Goal: Transaction & Acquisition: Purchase product/service

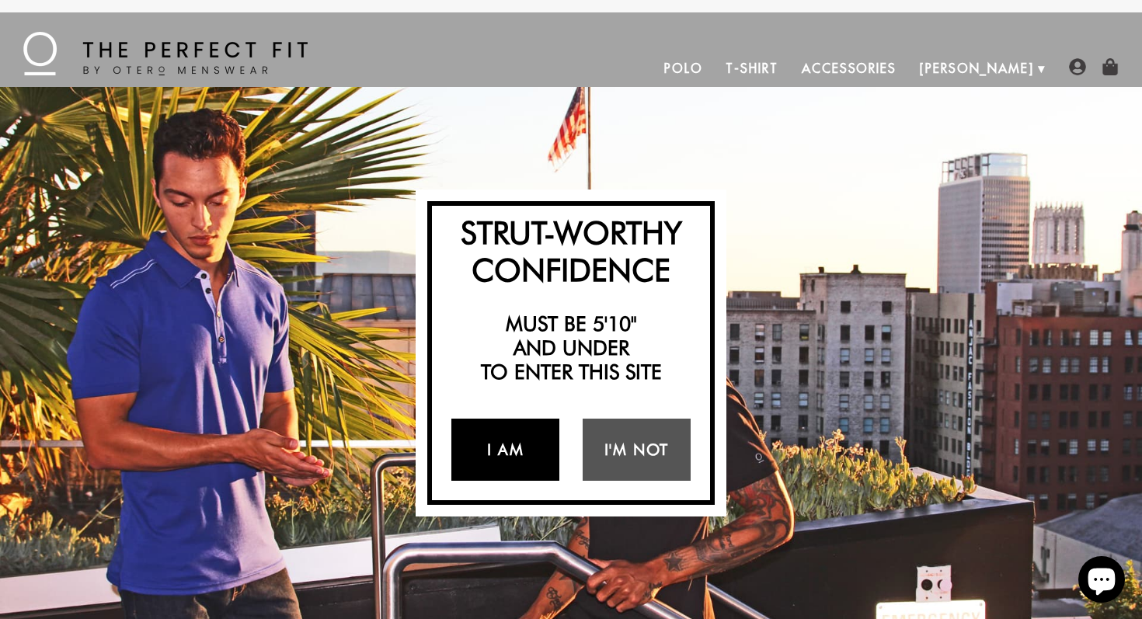
click at [521, 460] on link "I Am" at bounding box center [506, 450] width 108 height 62
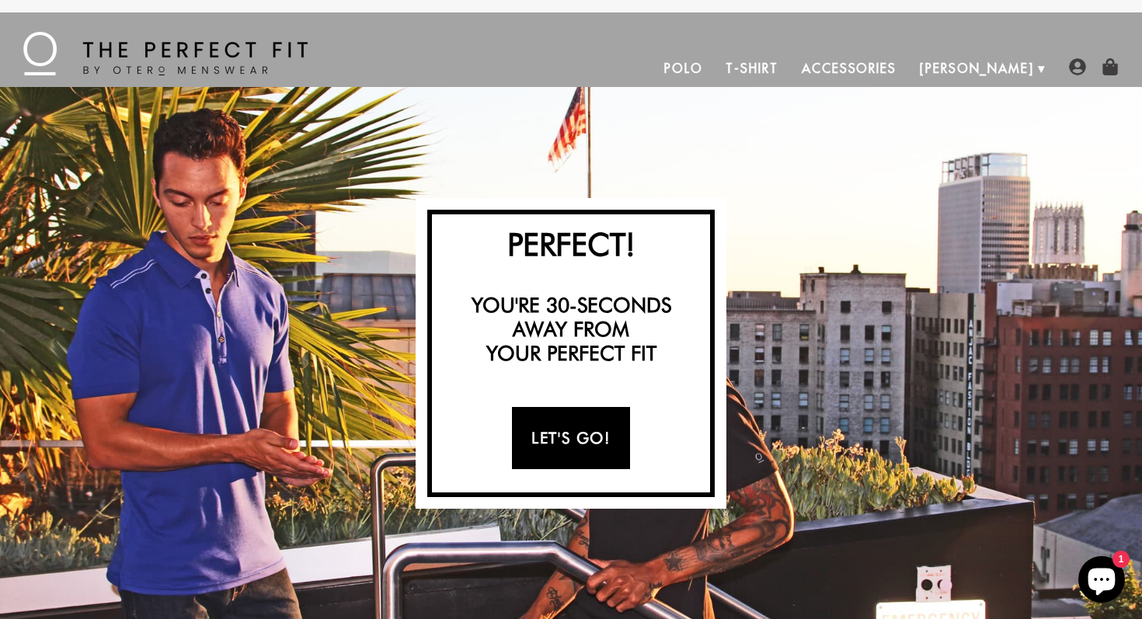
click at [615, 435] on link "Let's Go!" at bounding box center [570, 438] width 117 height 62
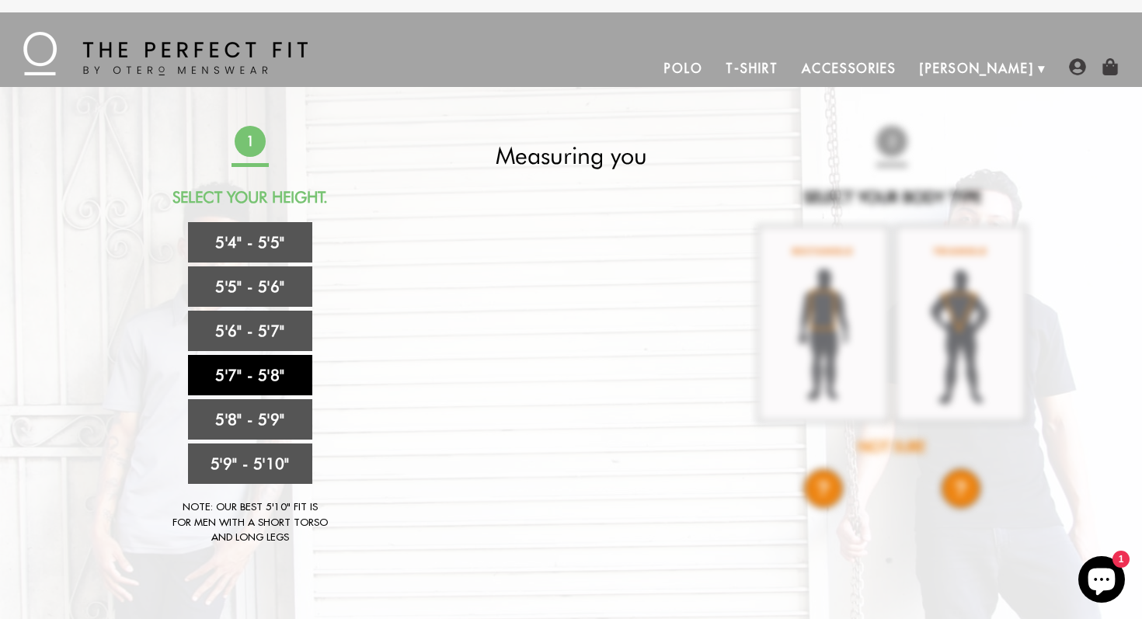
click at [287, 379] on link "5'7" - 5'8"" at bounding box center [250, 375] width 124 height 40
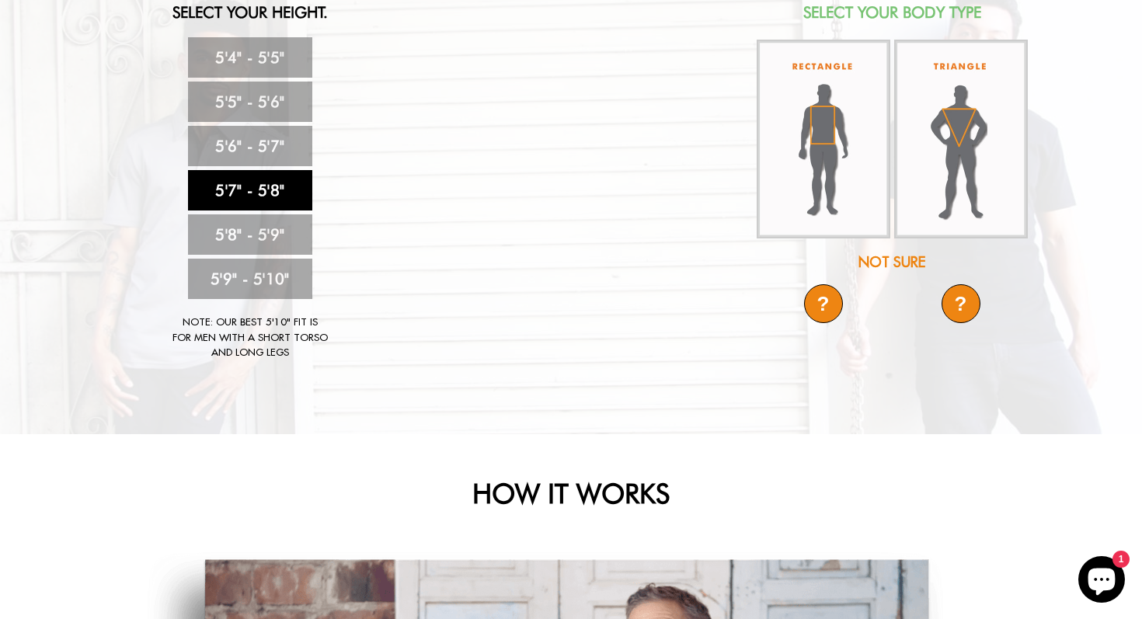
scroll to position [109, 0]
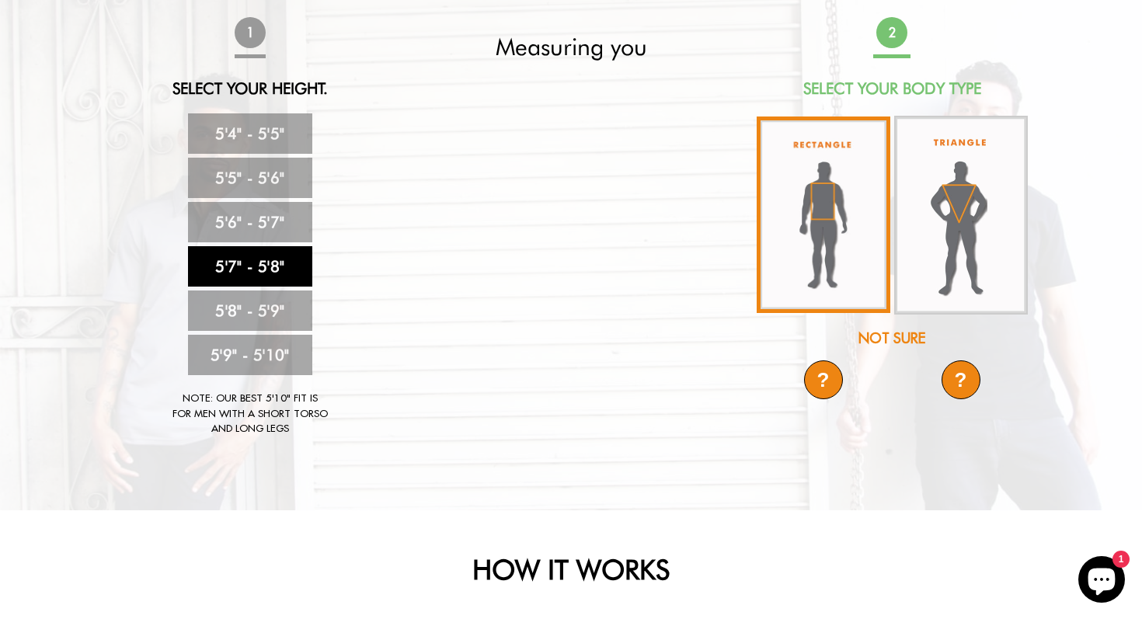
click at [838, 219] on img at bounding box center [824, 215] width 134 height 197
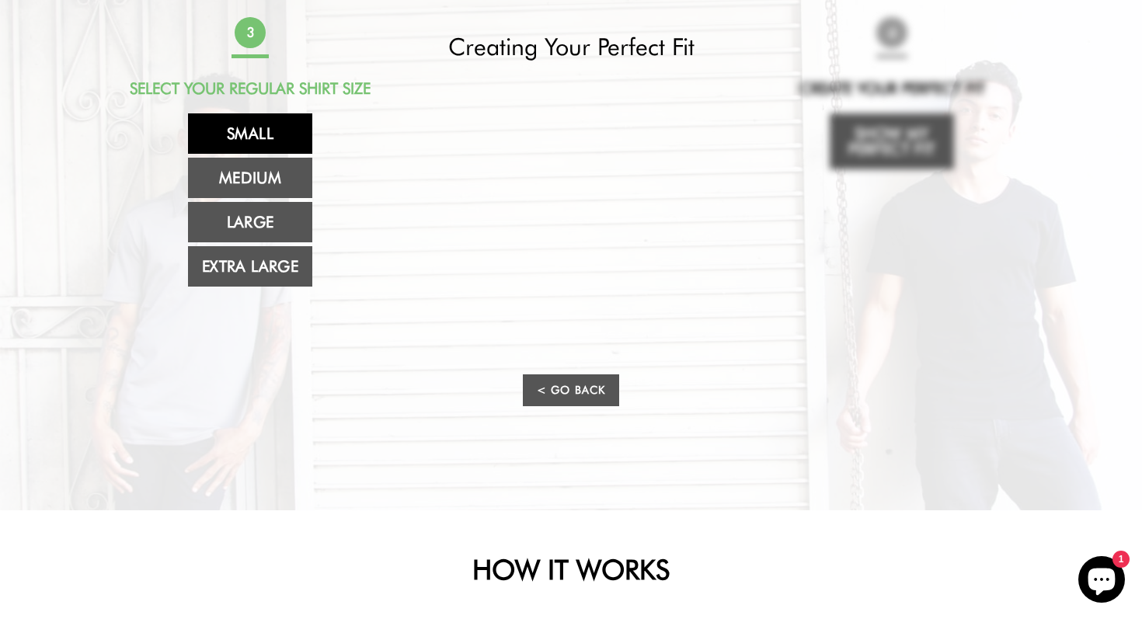
click at [275, 120] on link "Small" at bounding box center [250, 133] width 124 height 40
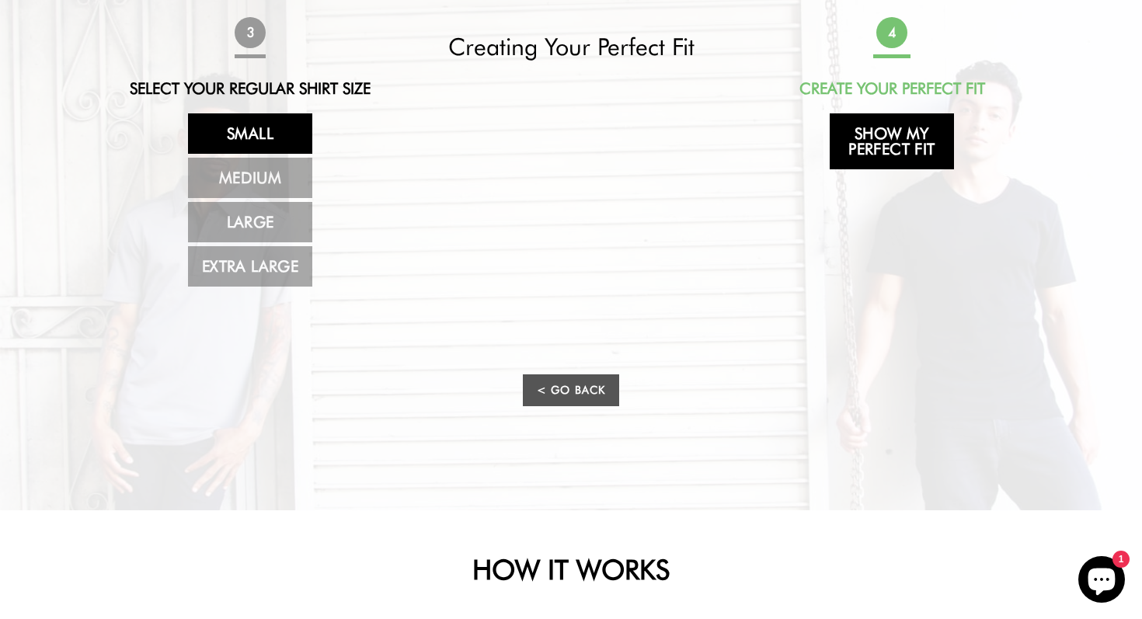
click at [909, 156] on link "Show My Perfect Fit" at bounding box center [892, 141] width 124 height 56
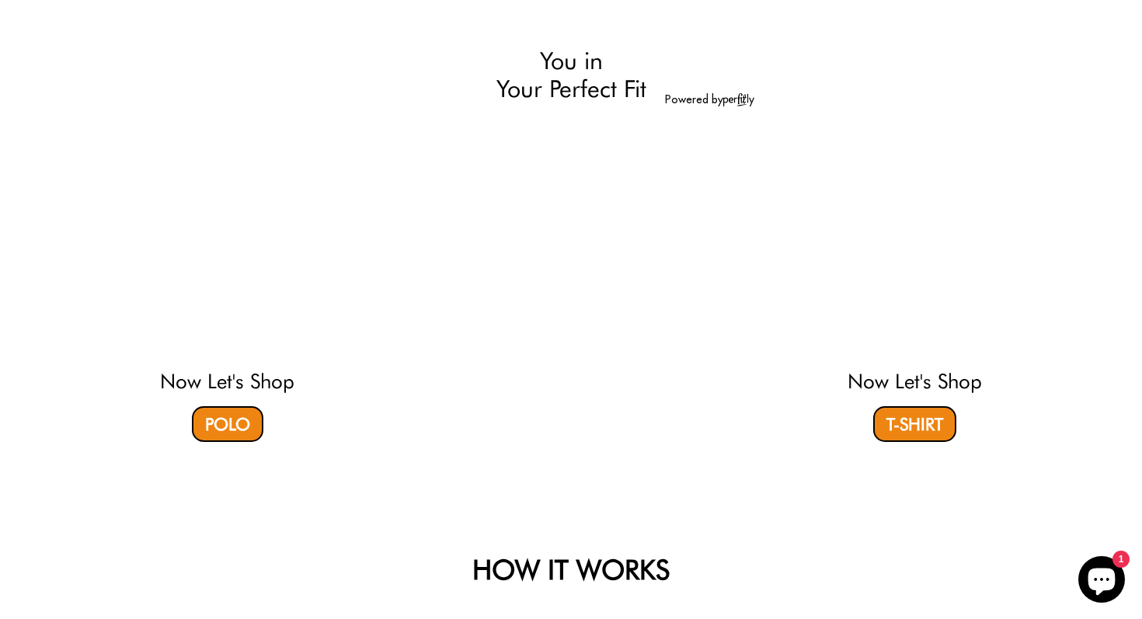
select select "57-58"
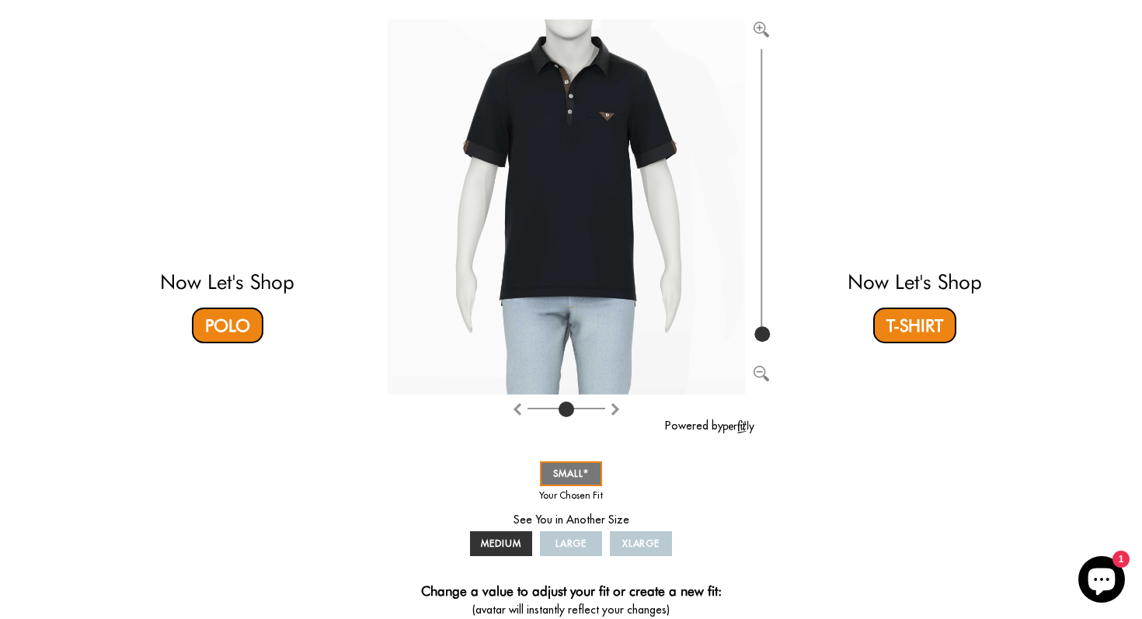
scroll to position [196, 0]
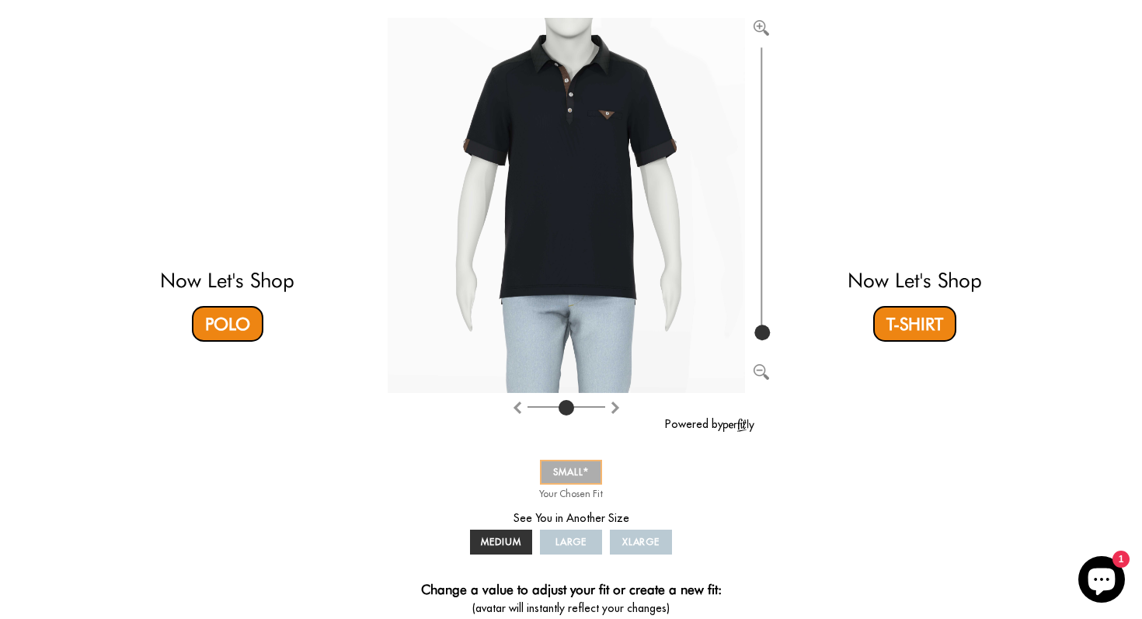
click at [567, 476] on span "SMALL" at bounding box center [571, 472] width 36 height 12
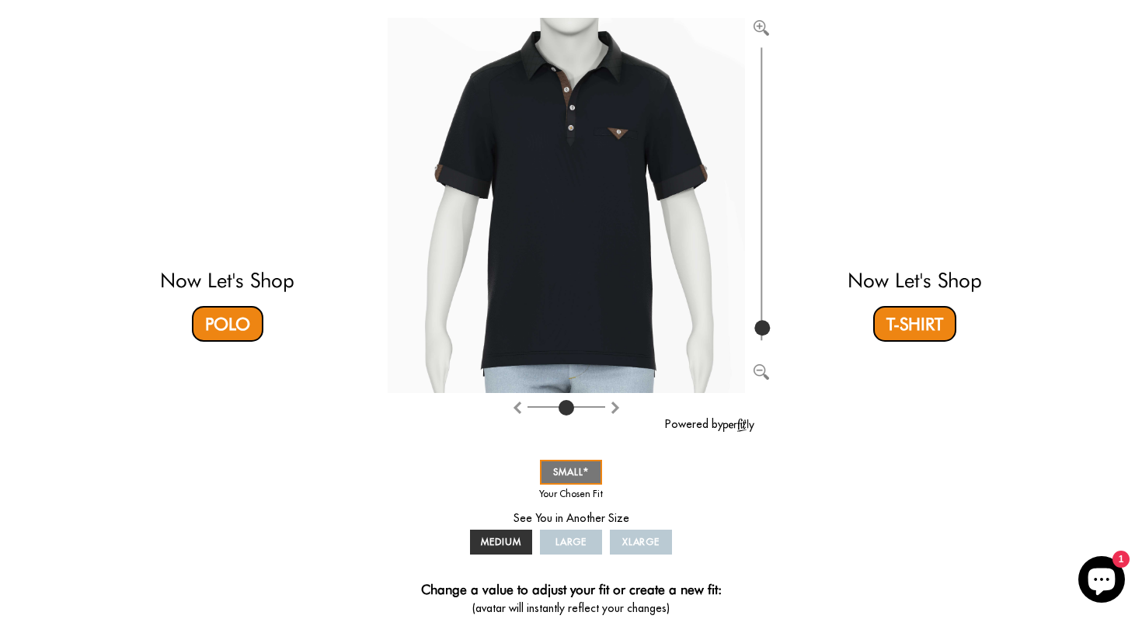
type input "100"
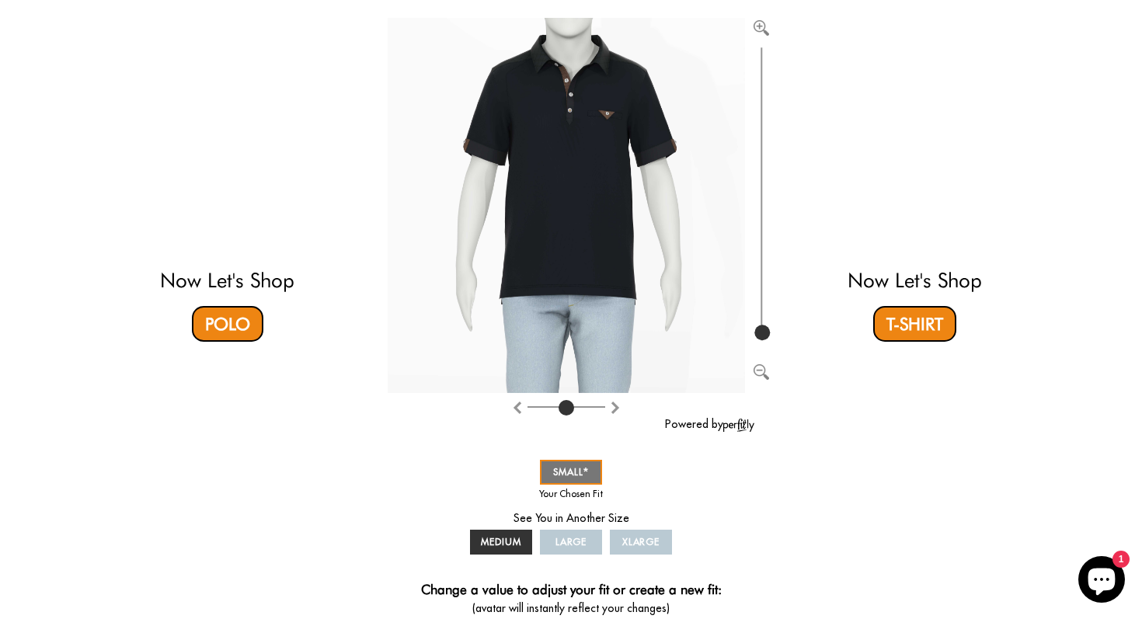
drag, startPoint x: 758, startPoint y: 332, endPoint x: 758, endPoint y: 343, distance: 11.7
click at [758, 343] on input "range" at bounding box center [762, 194] width 16 height 301
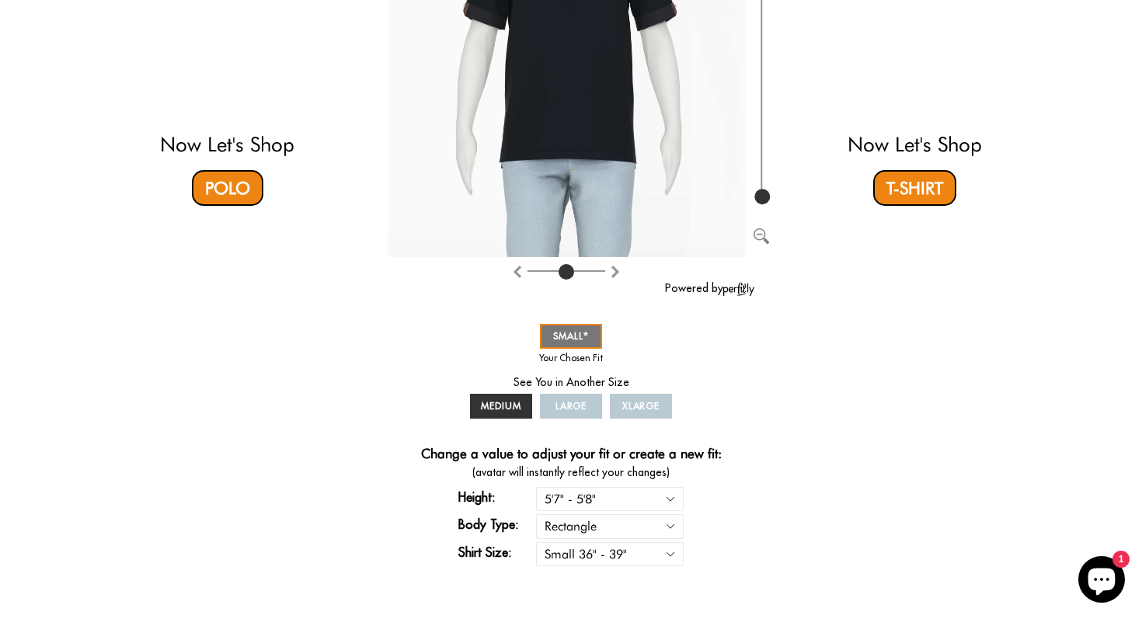
scroll to position [342, 0]
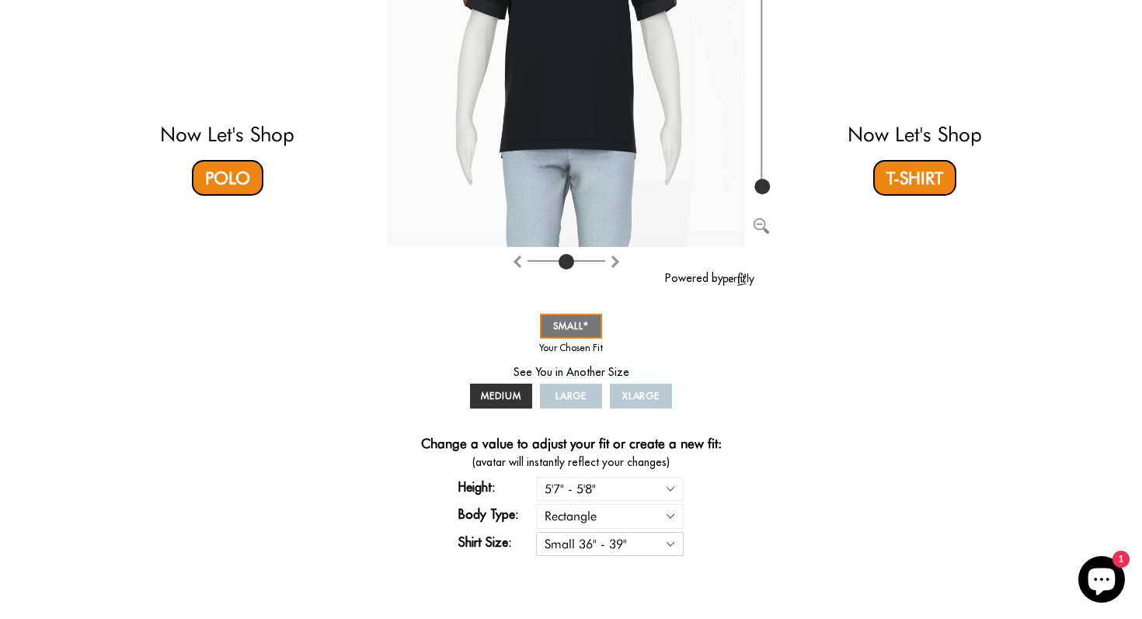
click at [672, 542] on select "Small 36" - 39" Medium 40" - 43" Large 44" - 47" Extra Large 48" - 50"" at bounding box center [610, 544] width 148 height 24
click at [666, 518] on select "Rectangle Triangle" at bounding box center [610, 516] width 148 height 24
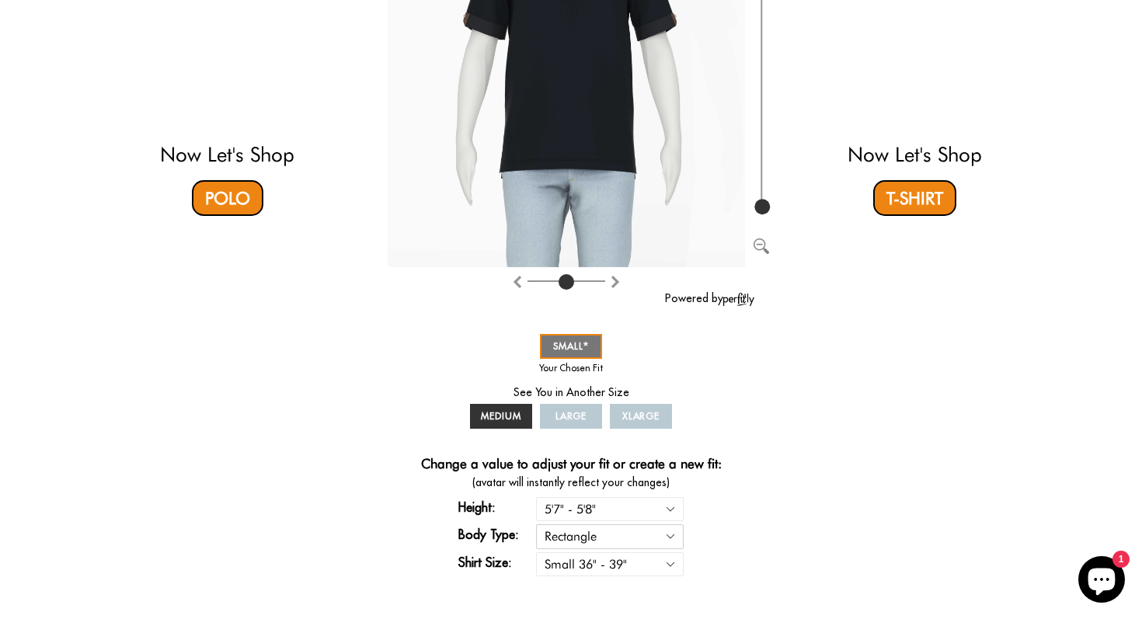
scroll to position [323, 0]
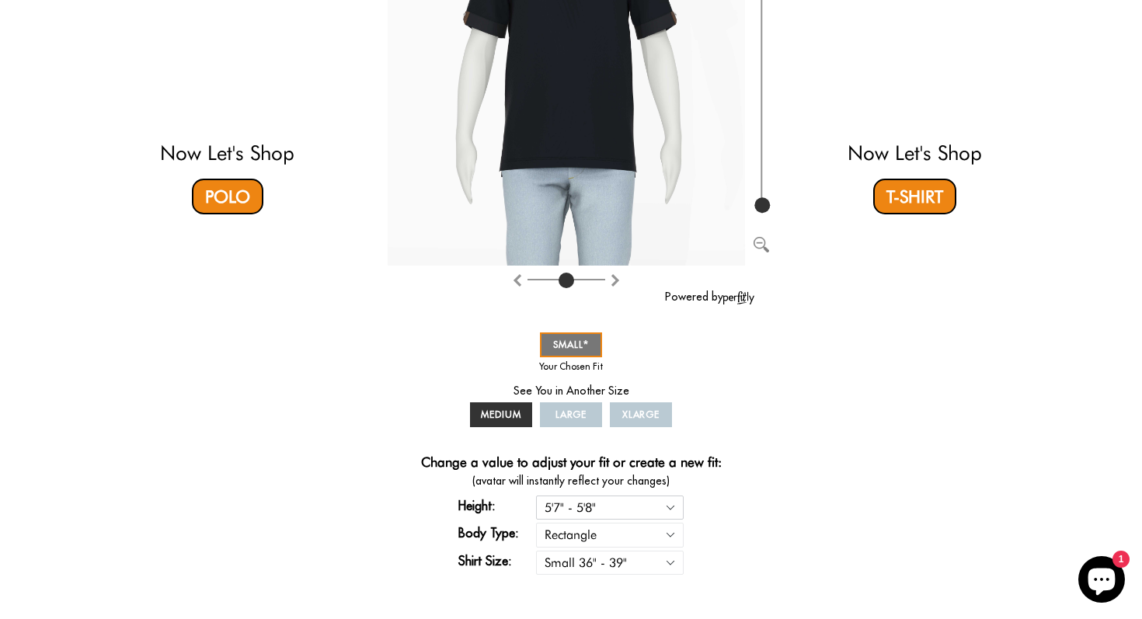
click at [668, 504] on select "5'4" - 5'5" 5'5" - 5'6" 5'6" - 5'7" 5'7" - 5'8" 5'8" - 5'9" 5'9" - 5'10"" at bounding box center [610, 508] width 148 height 24
select select "56-57"
click at [579, 341] on span "SMALL" at bounding box center [571, 345] width 36 height 12
click at [522, 411] on link "MEDIUM" at bounding box center [501, 415] width 62 height 25
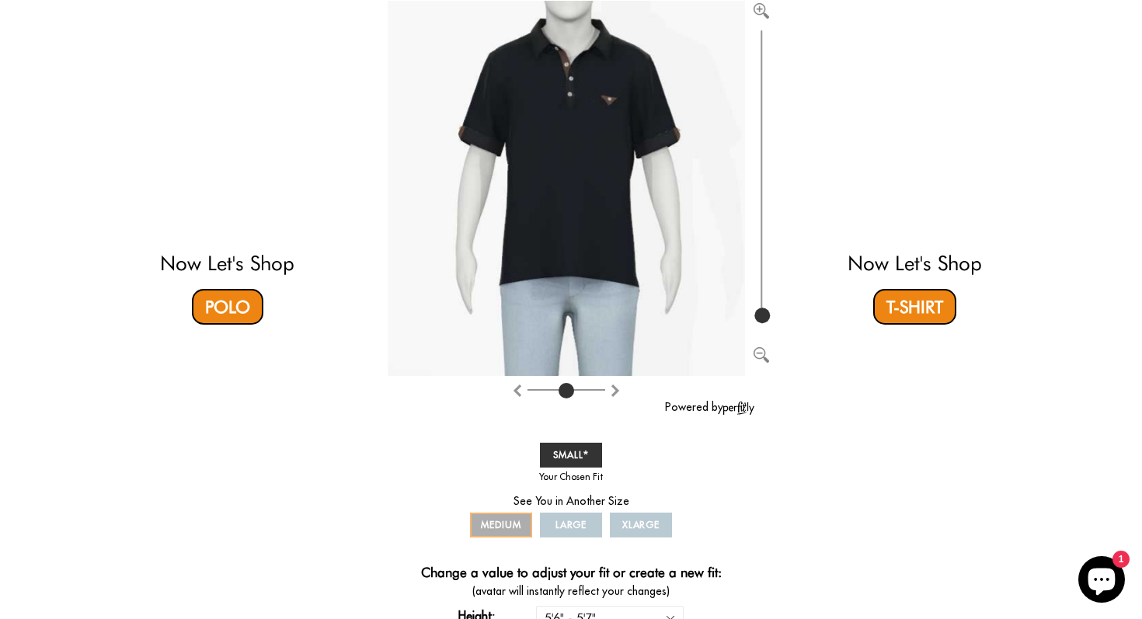
scroll to position [204, 0]
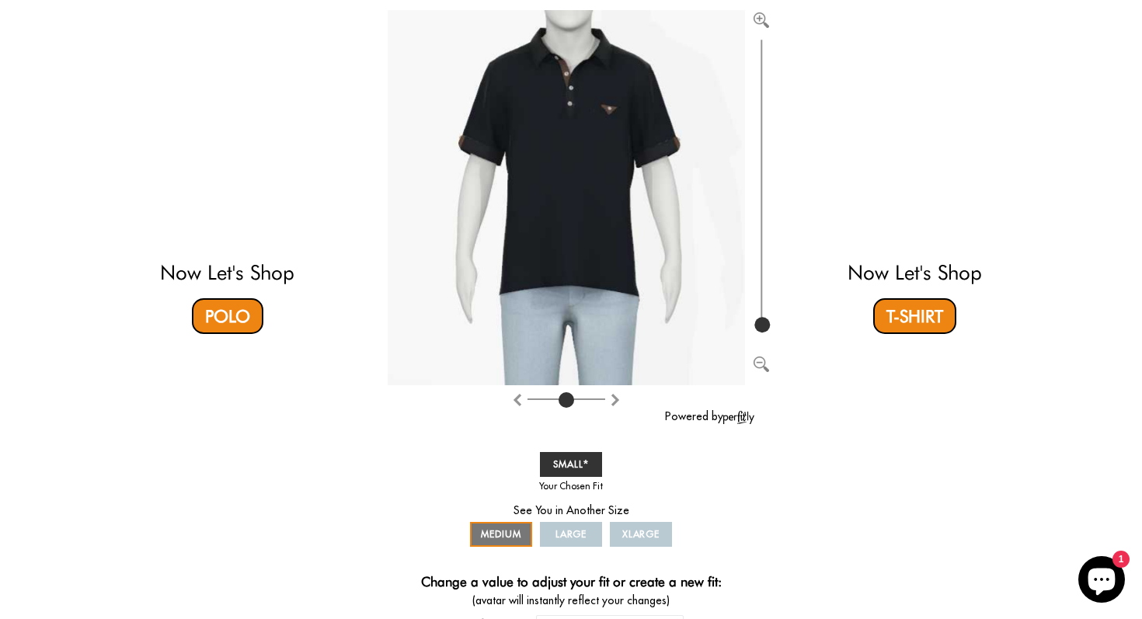
click at [574, 535] on span "LARGE" at bounding box center [572, 534] width 32 height 12
click at [584, 533] on span "LARGE" at bounding box center [572, 534] width 32 height 12
click at [519, 532] on span "MEDIUM" at bounding box center [501, 534] width 40 height 12
click at [577, 460] on span "SMALL" at bounding box center [571, 465] width 36 height 12
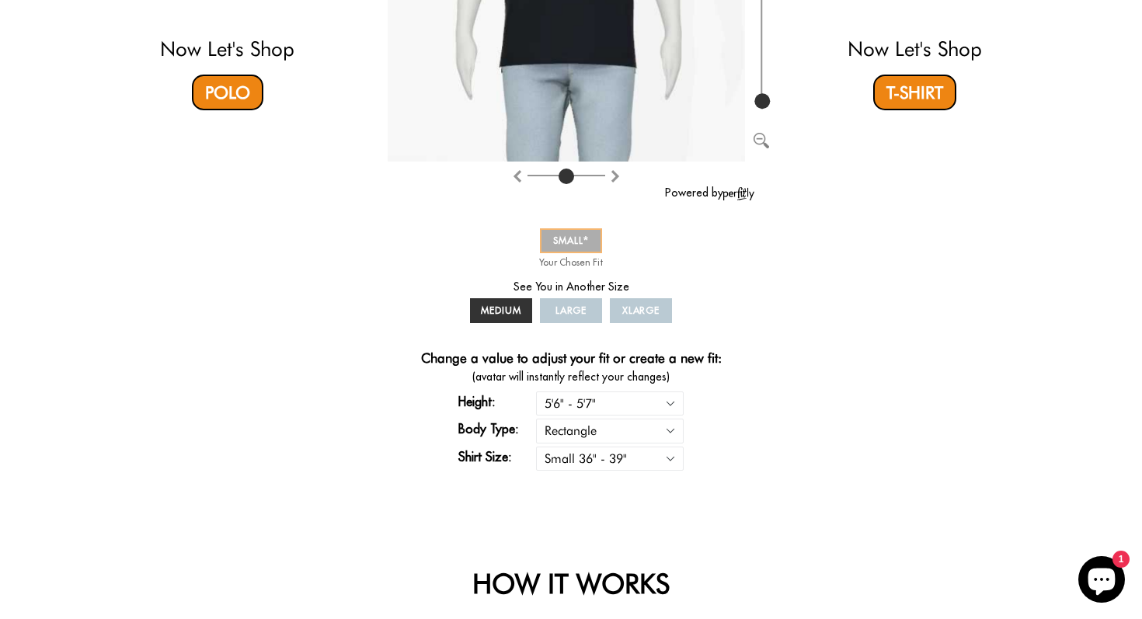
scroll to position [424, 0]
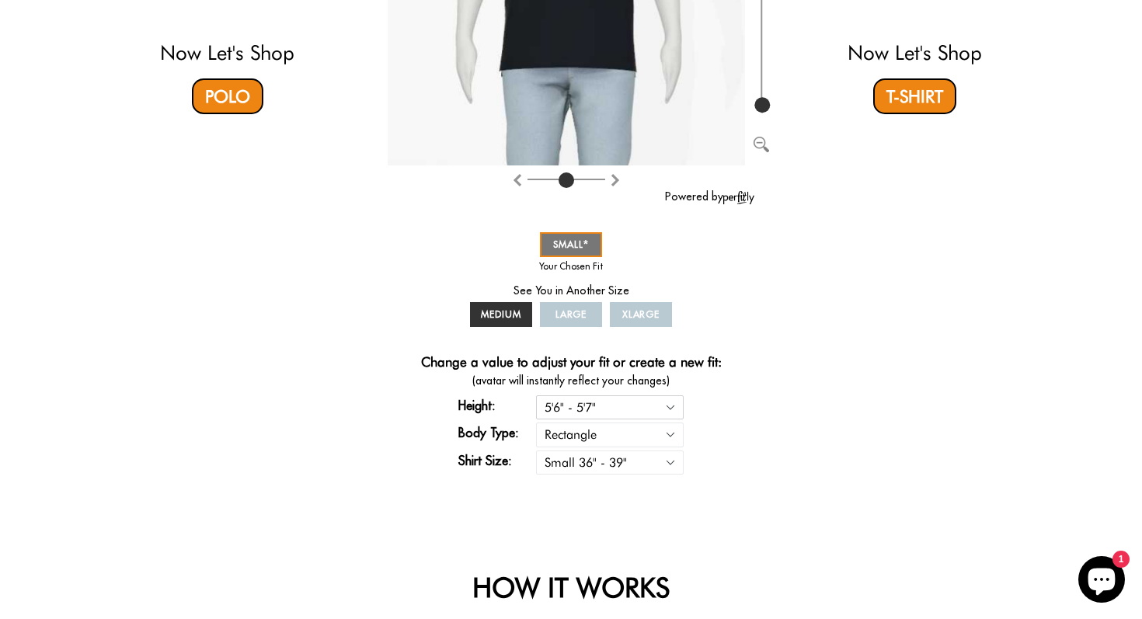
click at [607, 411] on select "5'4" - 5'5" 5'5" - 5'6" 5'6" - 5'7" 5'7" - 5'8" 5'8" - 5'9" 5'9" - 5'10"" at bounding box center [610, 408] width 148 height 24
select select "57-58"
click at [236, 96] on link "Polo" at bounding box center [227, 96] width 71 height 36
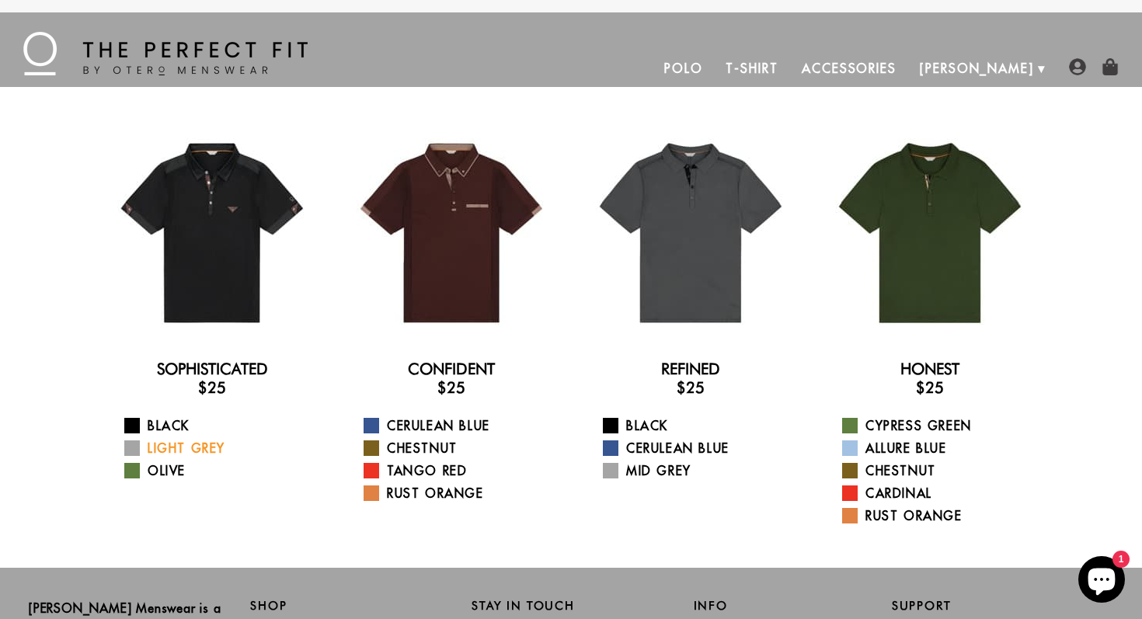
click at [137, 448] on span at bounding box center [132, 449] width 16 height 16
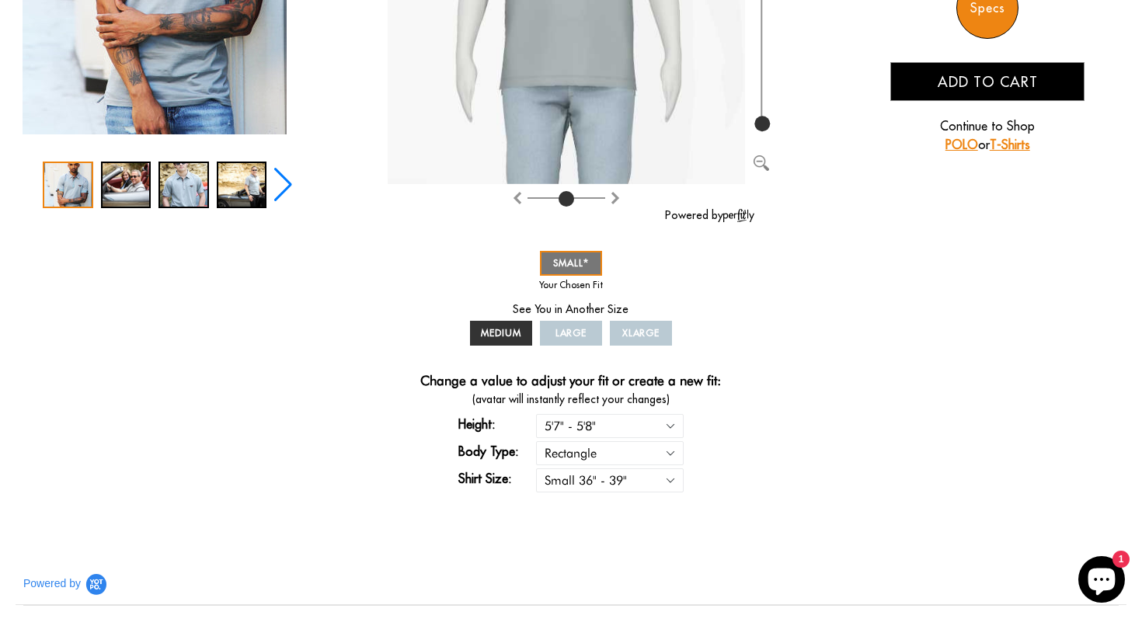
scroll to position [389, 0]
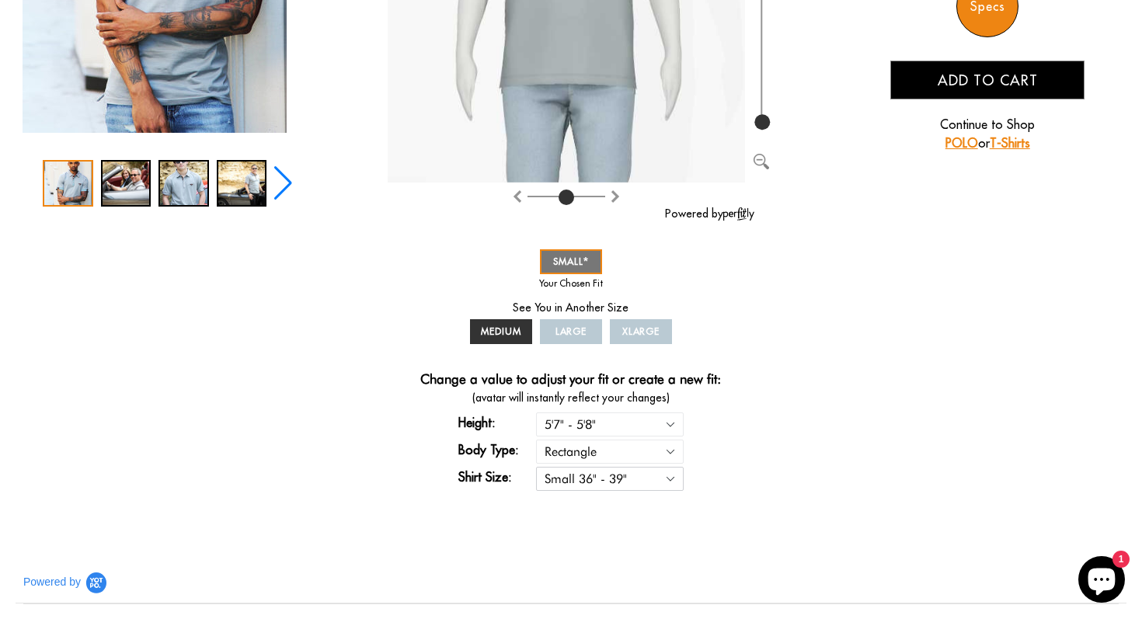
click at [625, 481] on select "Small 36" - 39" Medium 40" - 43" Large 44" - 47" Extra Large 48" - 50"" at bounding box center [610, 479] width 148 height 24
click at [628, 430] on select "5'4" - 5'5" 5'5" - 5'6" 5'6" - 5'7" 5'7" - 5'8" 5'8" - 5'9" 5'9" - 5'10"" at bounding box center [610, 425] width 148 height 24
select select "56-57"
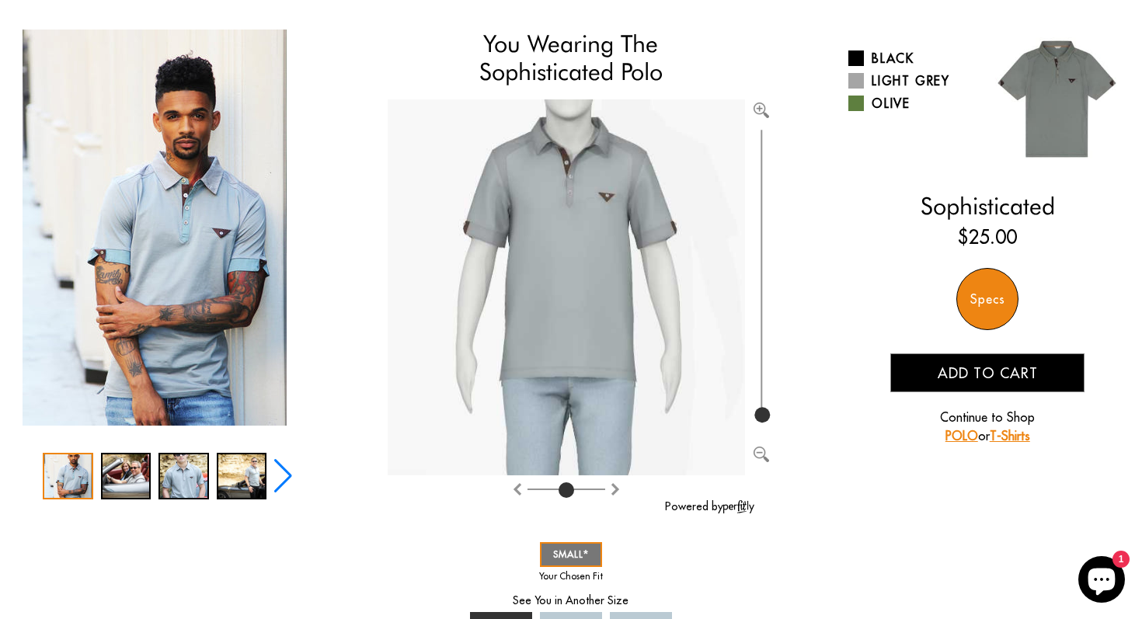
scroll to position [0, 0]
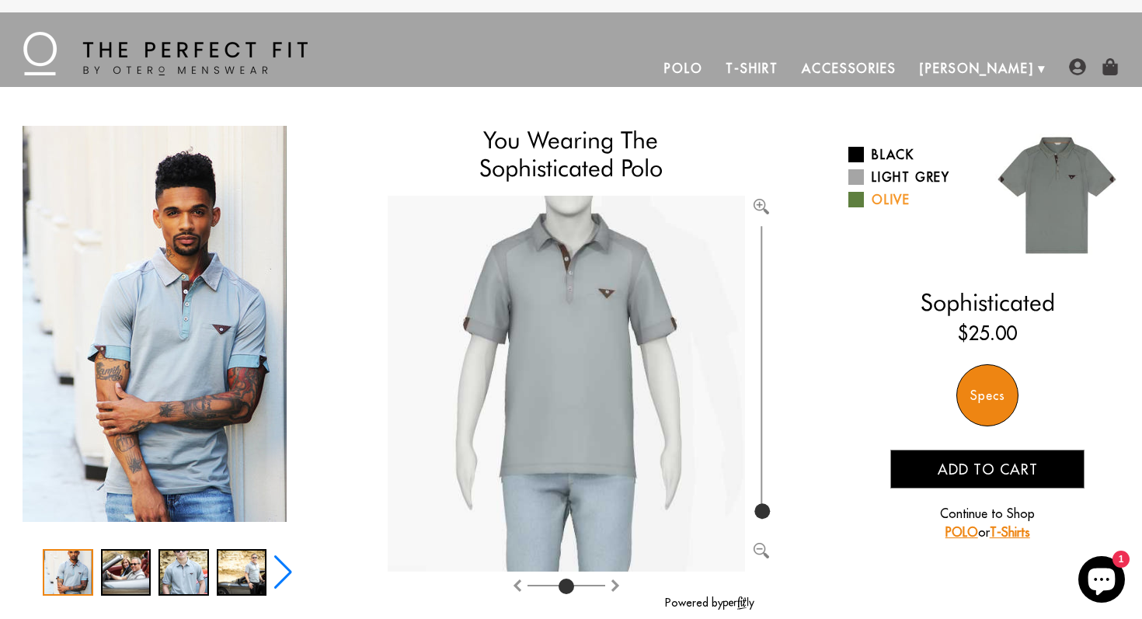
click at [873, 194] on link "Olive" at bounding box center [912, 199] width 127 height 19
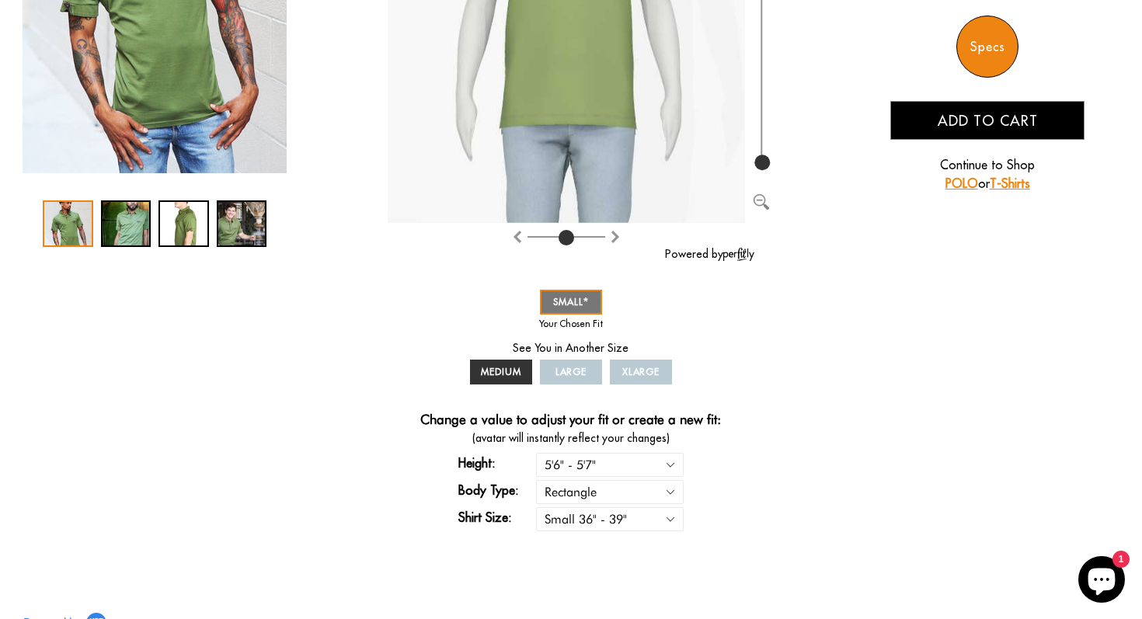
scroll to position [352, 0]
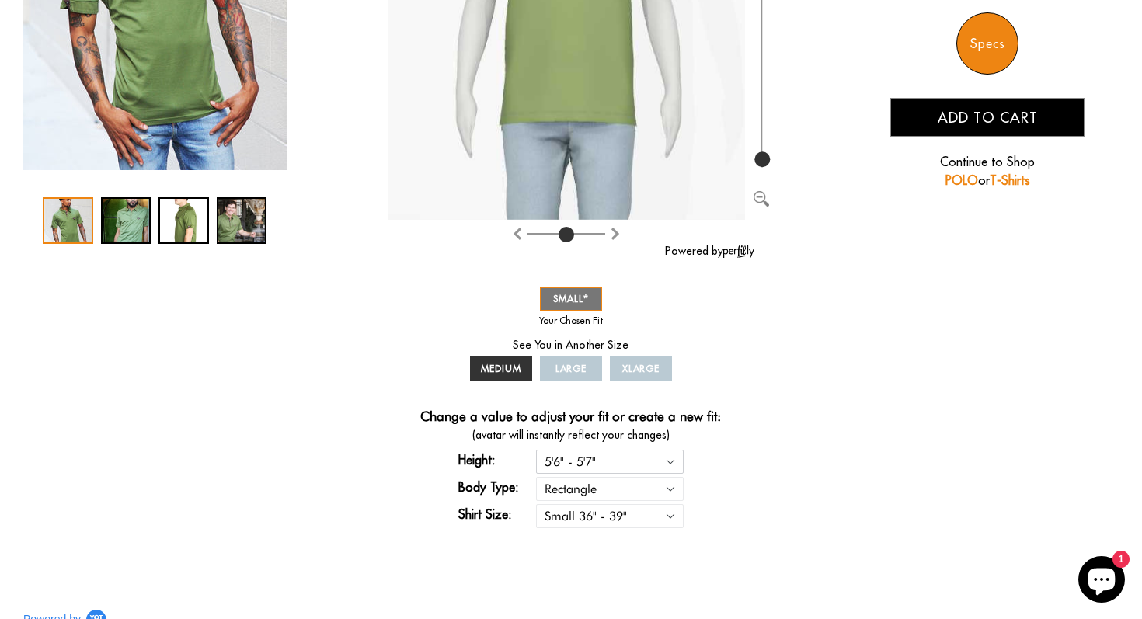
click at [675, 461] on select "5'4" - 5'5" 5'5" - 5'6" 5'6" - 5'7" 5'7" - 5'8" 5'8" - 5'9" 5'9" - 5'10"" at bounding box center [610, 462] width 148 height 24
select select "54-55"
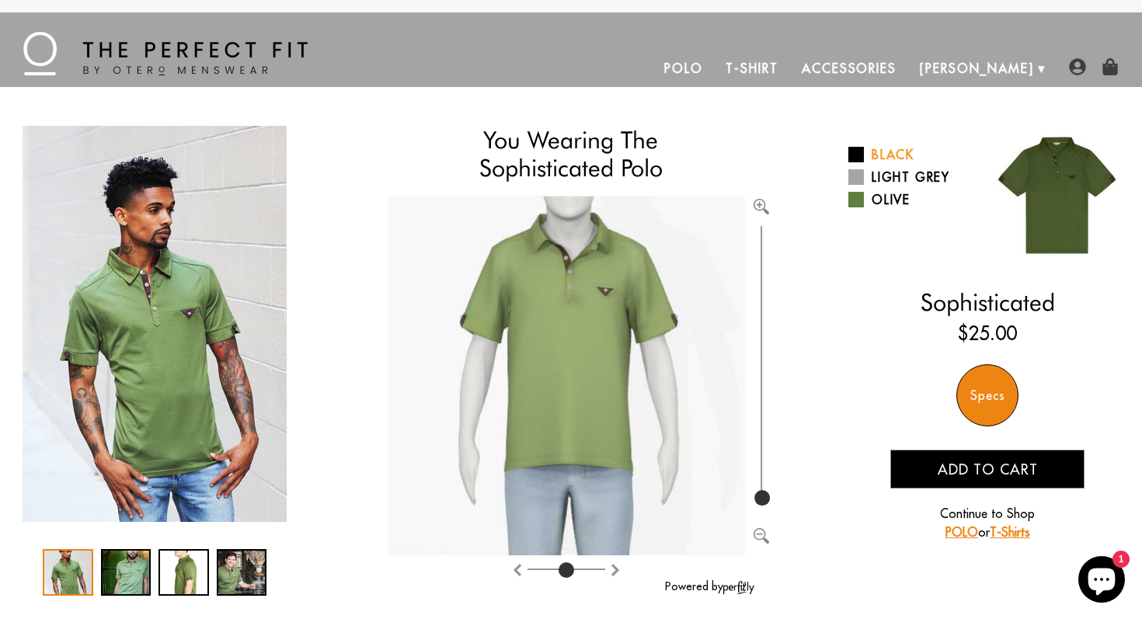
click at [897, 152] on link "Black" at bounding box center [912, 154] width 127 height 19
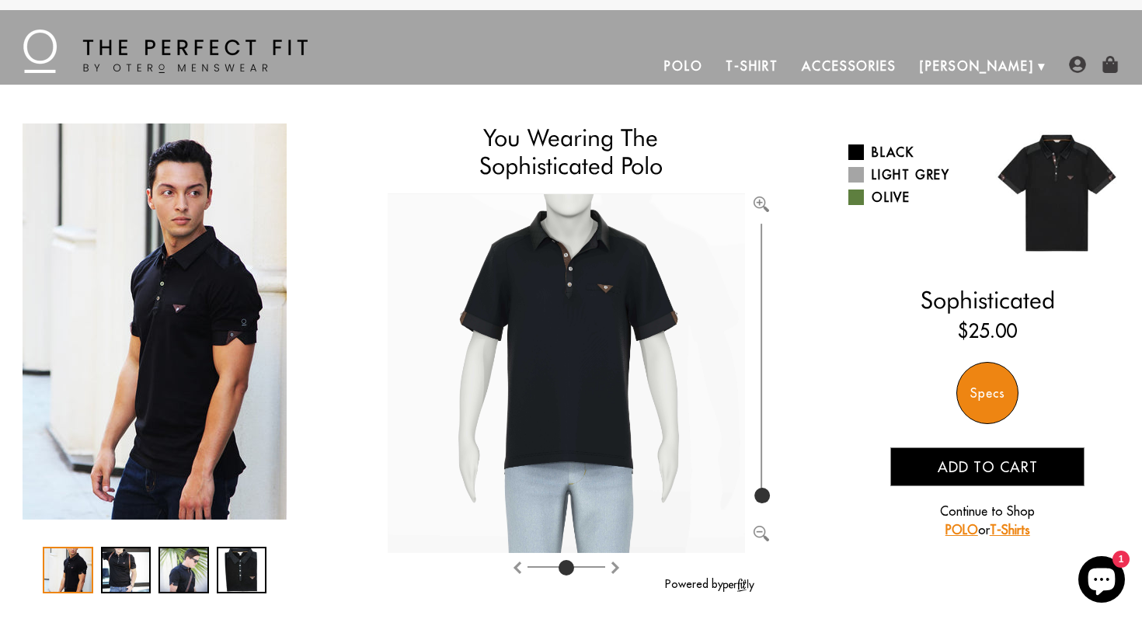
scroll to position [5, 0]
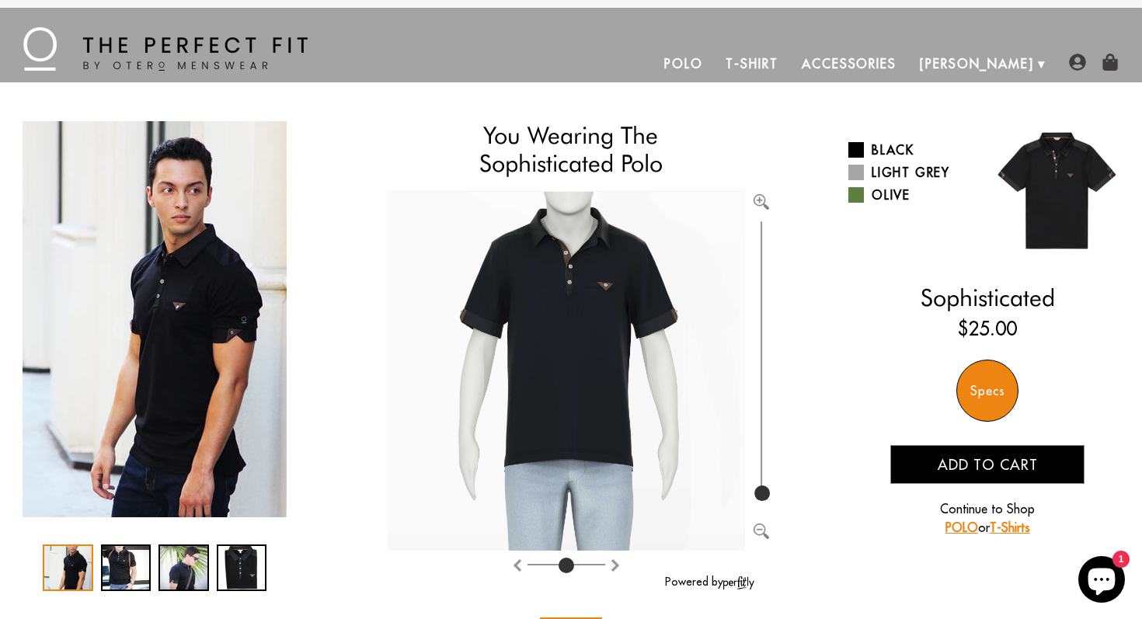
click at [991, 391] on div "Specs" at bounding box center [988, 391] width 62 height 62
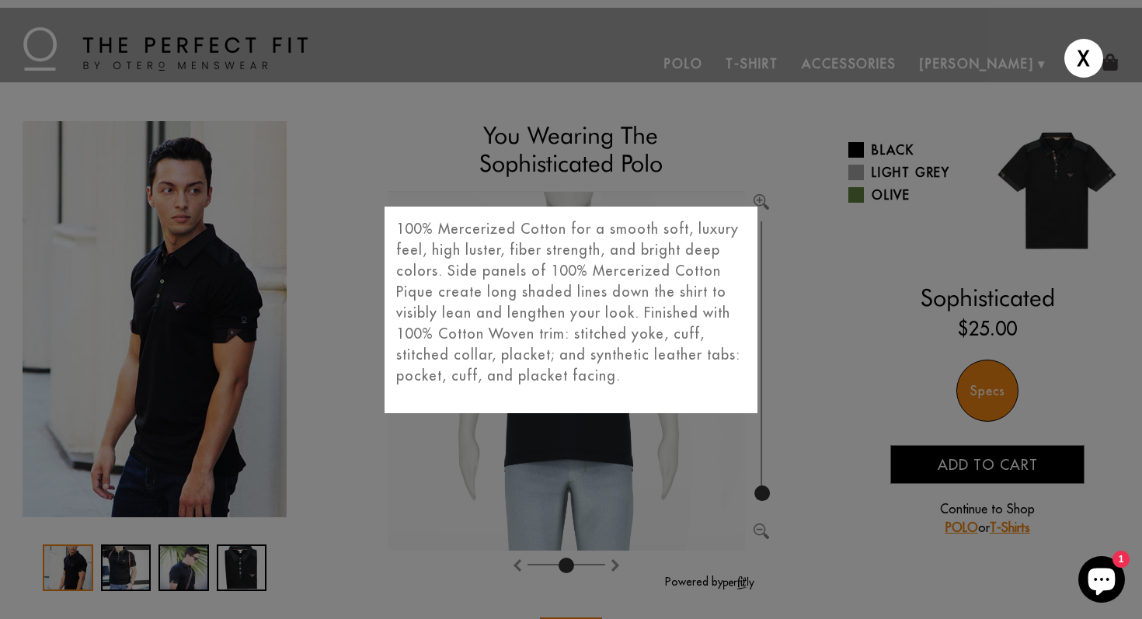
click at [827, 401] on div "X 100% Mercerized Cotton for a smooth soft, luxury feel, high luster, fiber str…" at bounding box center [571, 309] width 1142 height 619
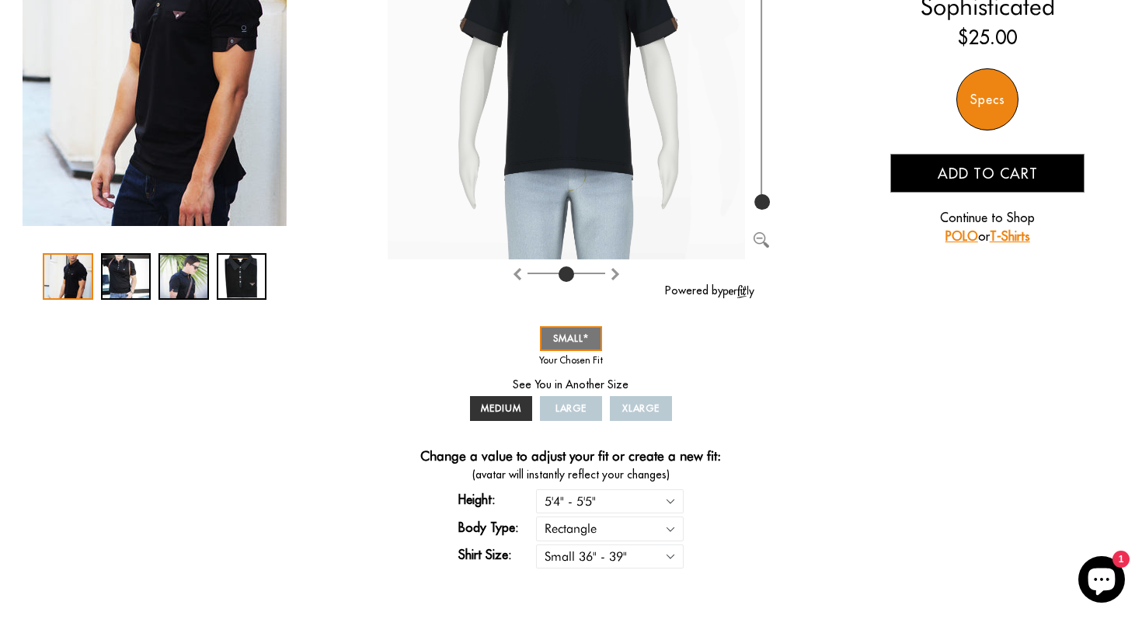
scroll to position [300, 0]
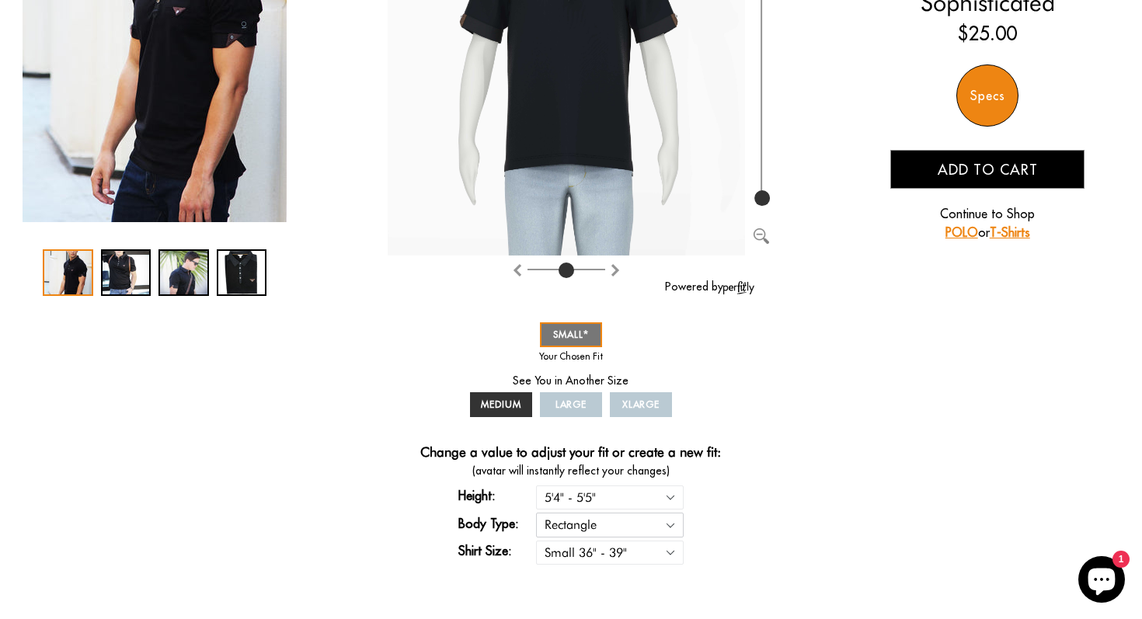
click at [650, 525] on select "Rectangle Triangle" at bounding box center [610, 525] width 148 height 24
select select "triangle"
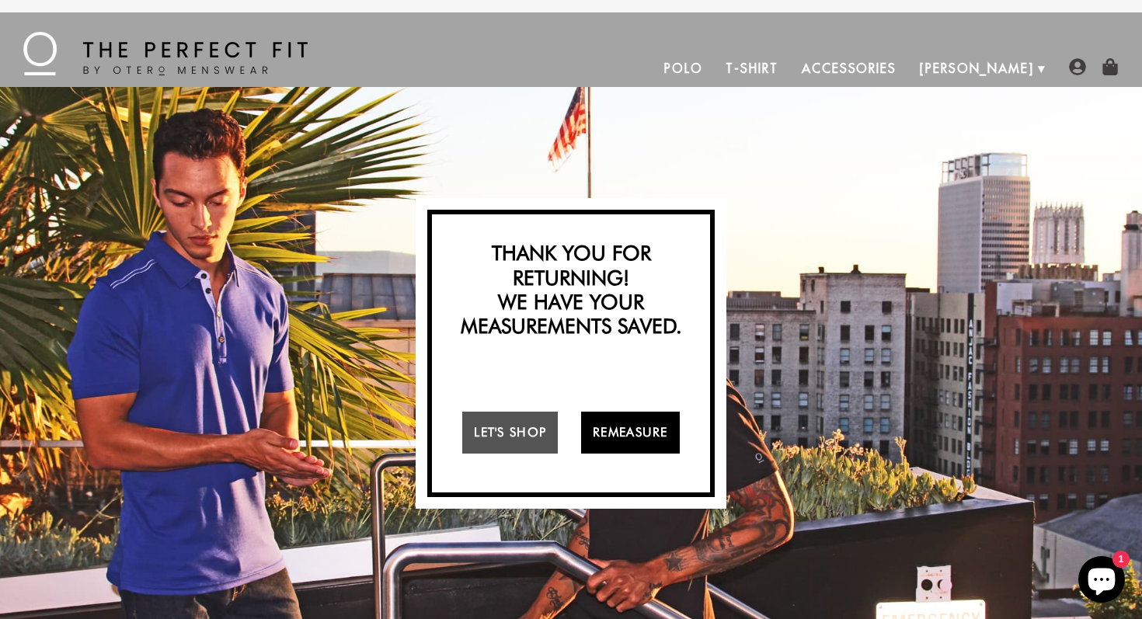
click at [622, 415] on link "Remeasure" at bounding box center [630, 433] width 99 height 42
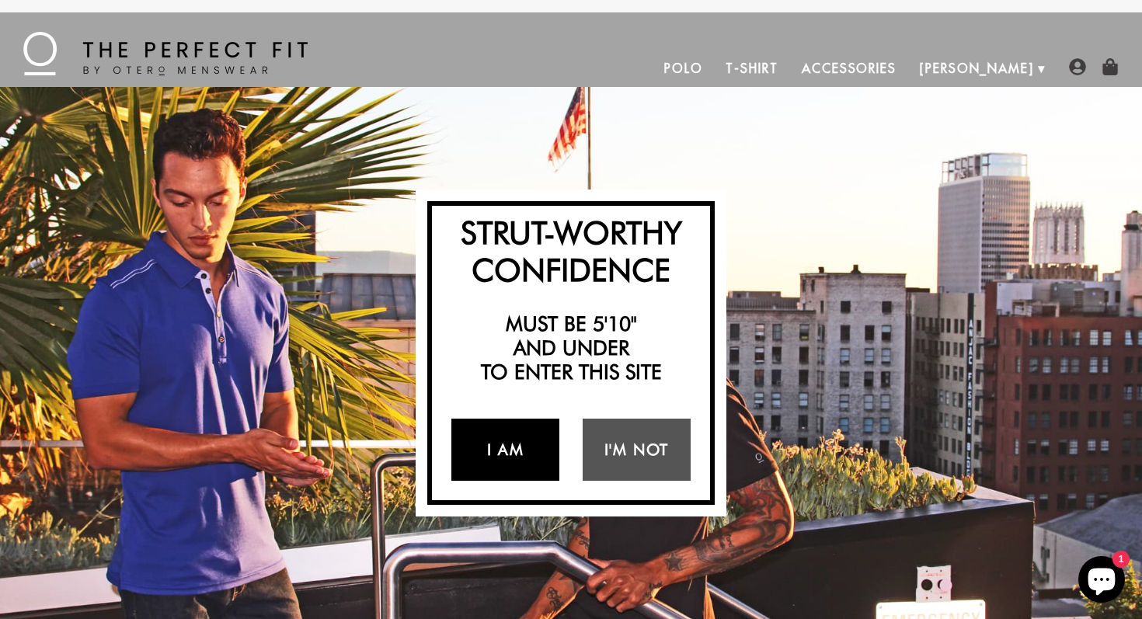
click at [521, 450] on link "I Am" at bounding box center [506, 450] width 108 height 62
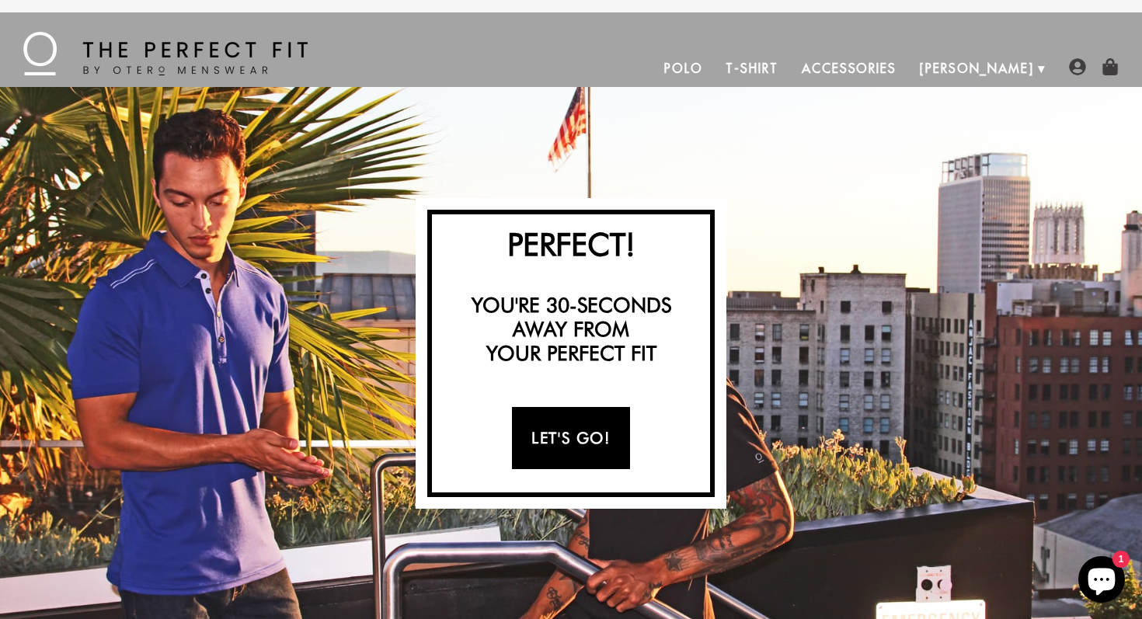
click at [601, 417] on link "Let's Go!" at bounding box center [570, 438] width 117 height 62
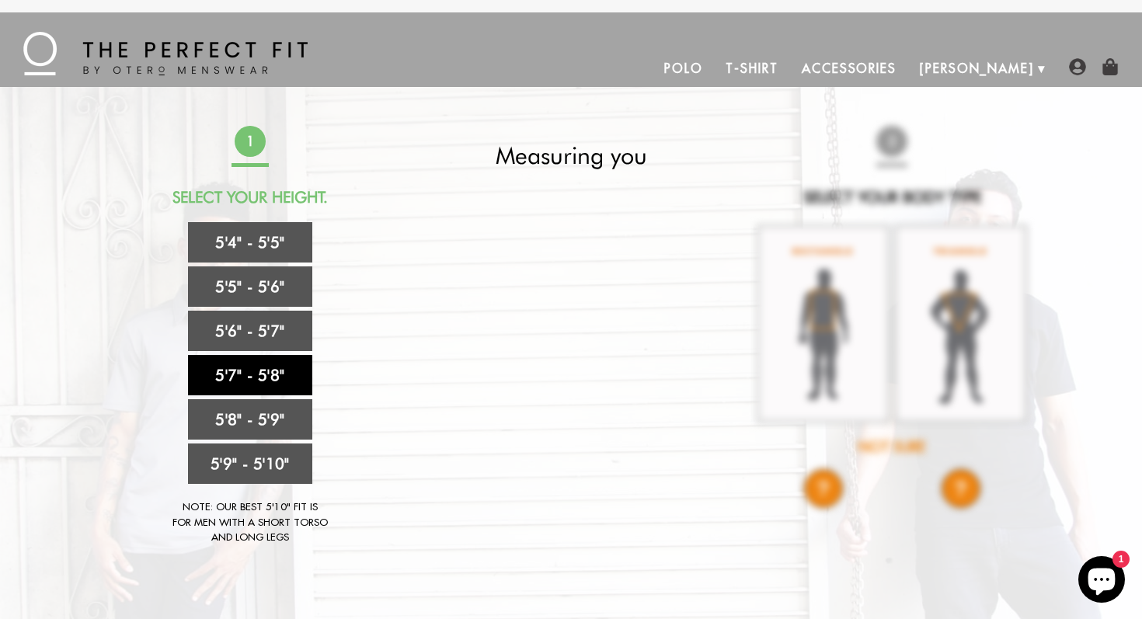
click at [281, 378] on link "5'7" - 5'8"" at bounding box center [250, 375] width 124 height 40
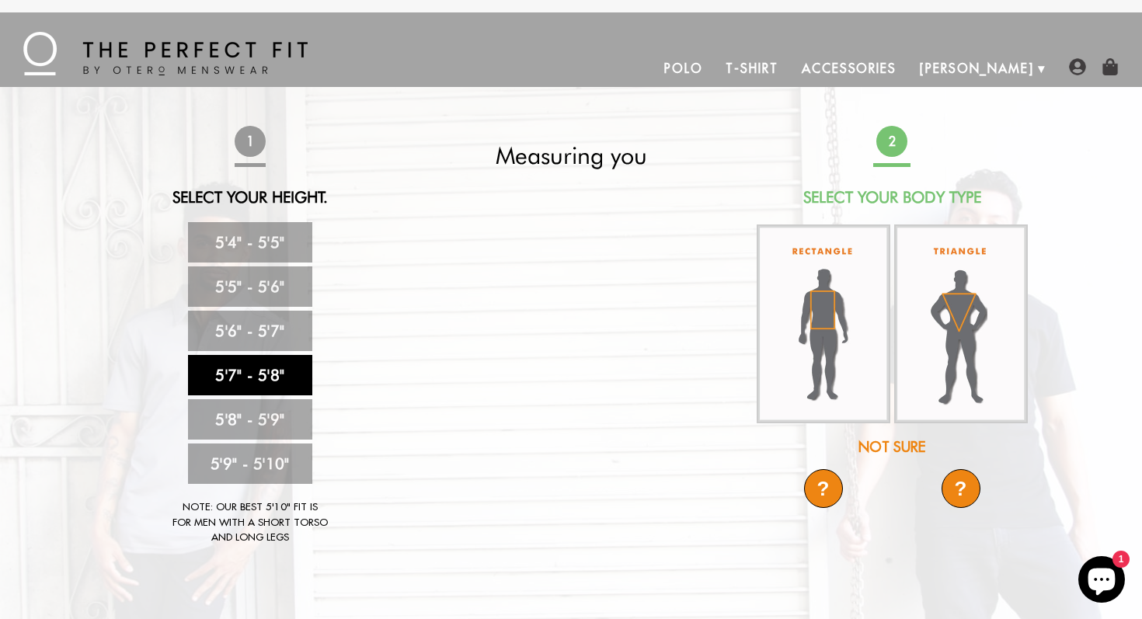
click at [961, 498] on div "?" at bounding box center [961, 488] width 39 height 39
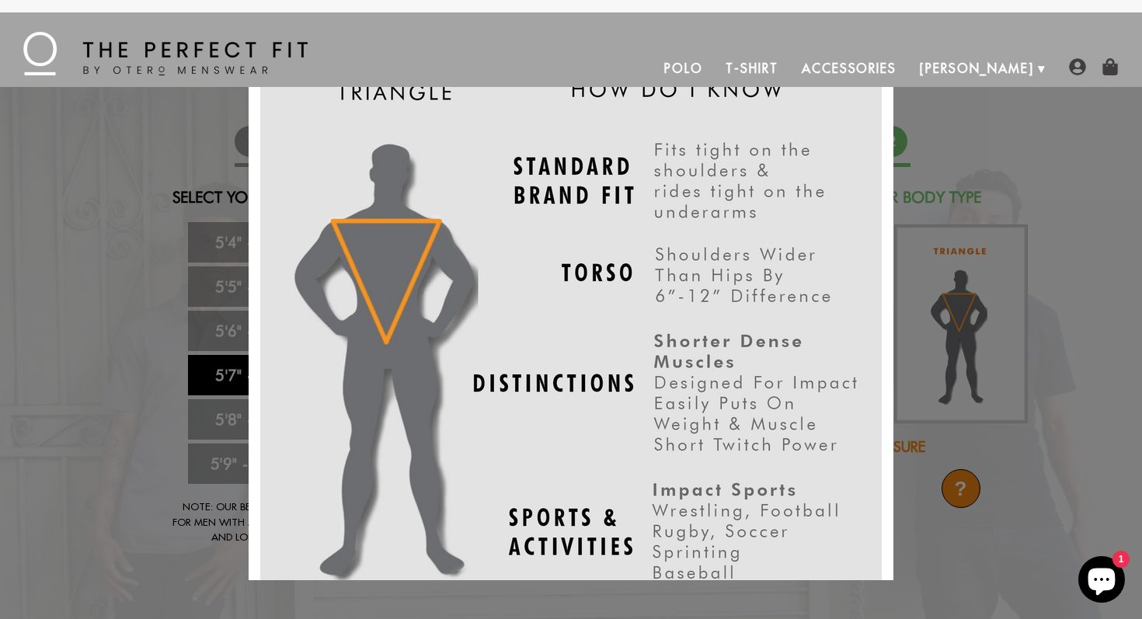
click at [936, 535] on div "X" at bounding box center [571, 309] width 1142 height 619
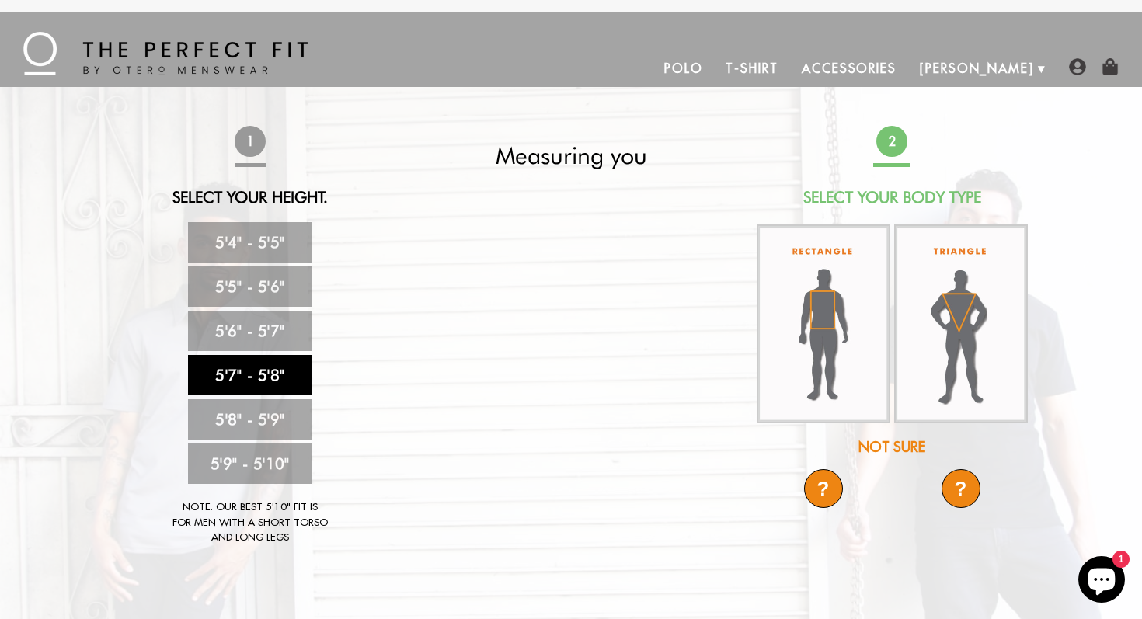
click at [818, 493] on div "?" at bounding box center [823, 488] width 39 height 39
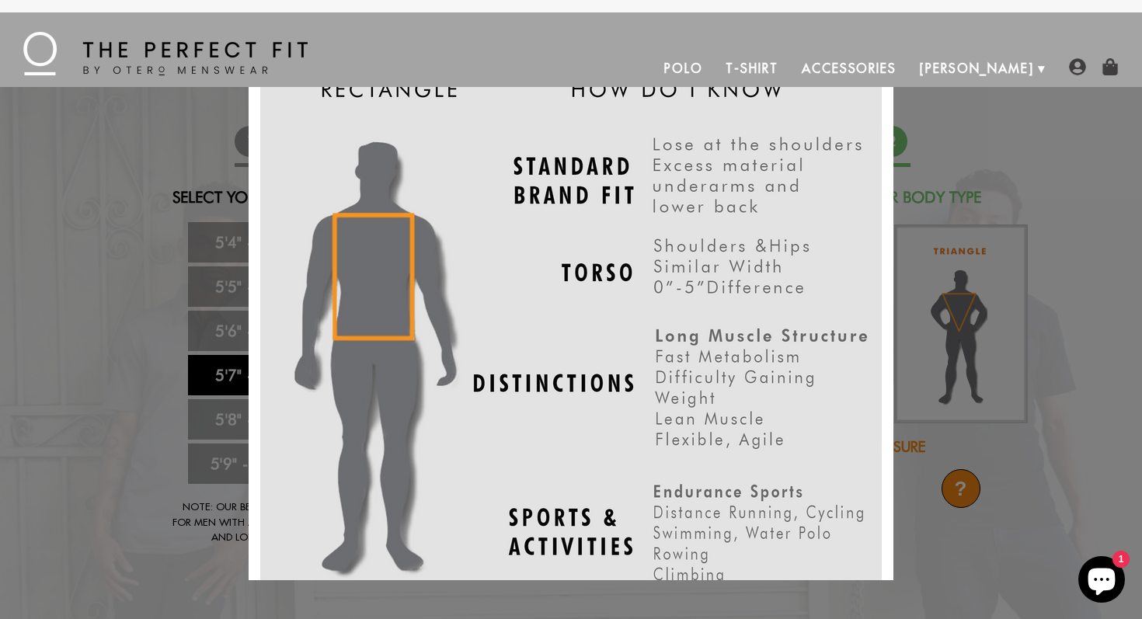
click at [940, 526] on div "X" at bounding box center [571, 309] width 1142 height 619
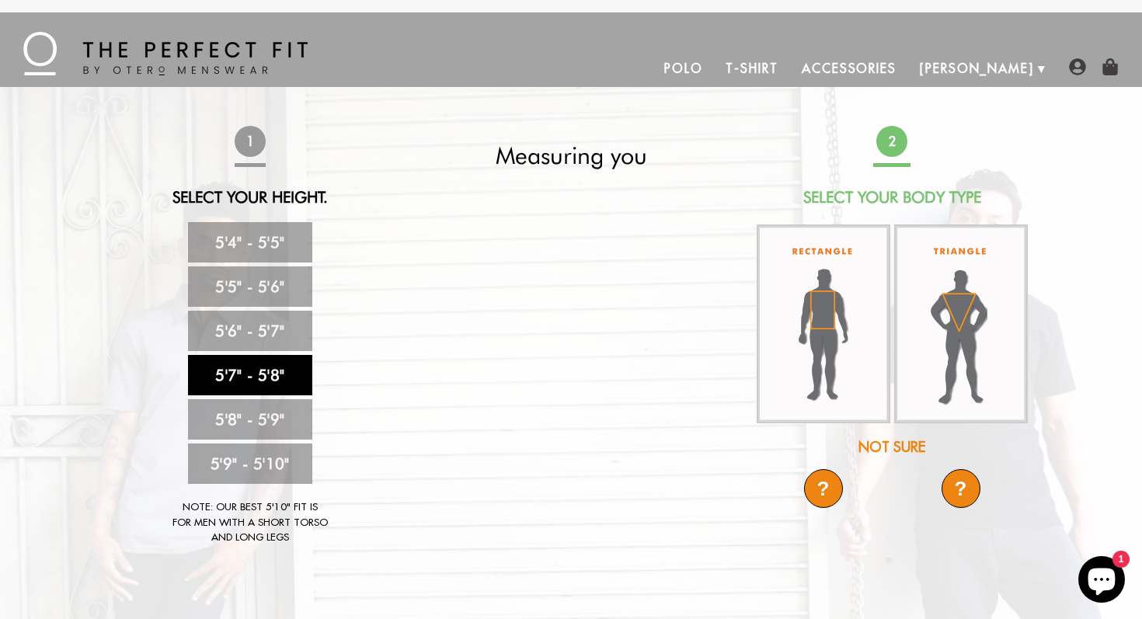
click at [1108, 584] on icon "Chat window" at bounding box center [1102, 582] width 27 height 27
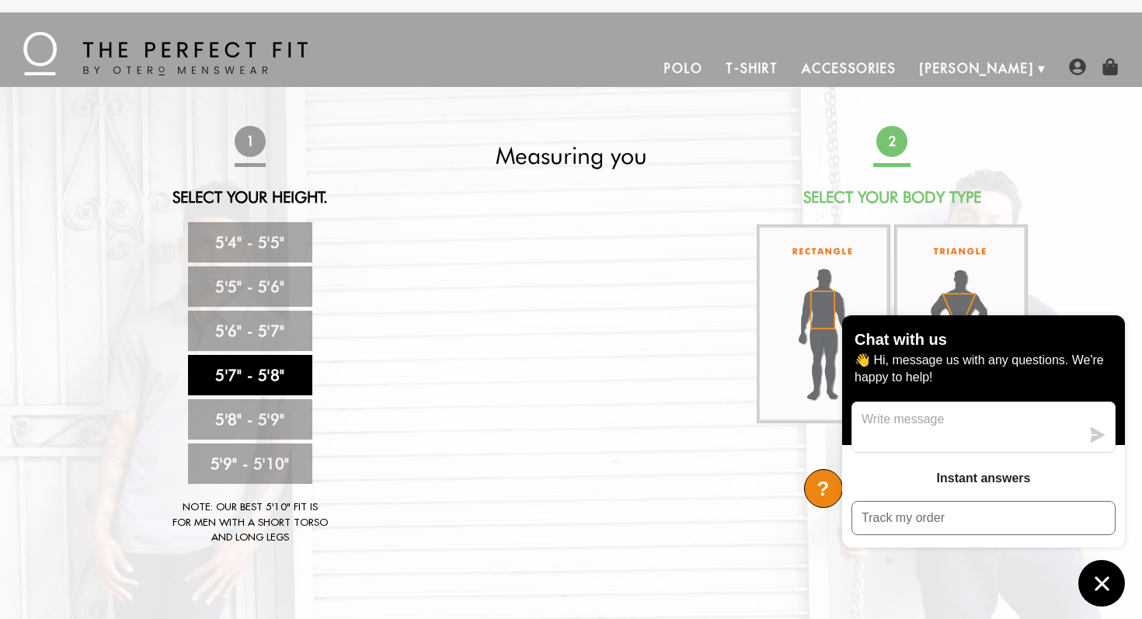
click at [1120, 267] on div "Strut-Worthy Confidence Must be 5'10" and under to enter this site I Am I'm Not…" at bounding box center [571, 353] width 1142 height 532
click at [1103, 583] on icon "Chat window" at bounding box center [1102, 584] width 14 height 14
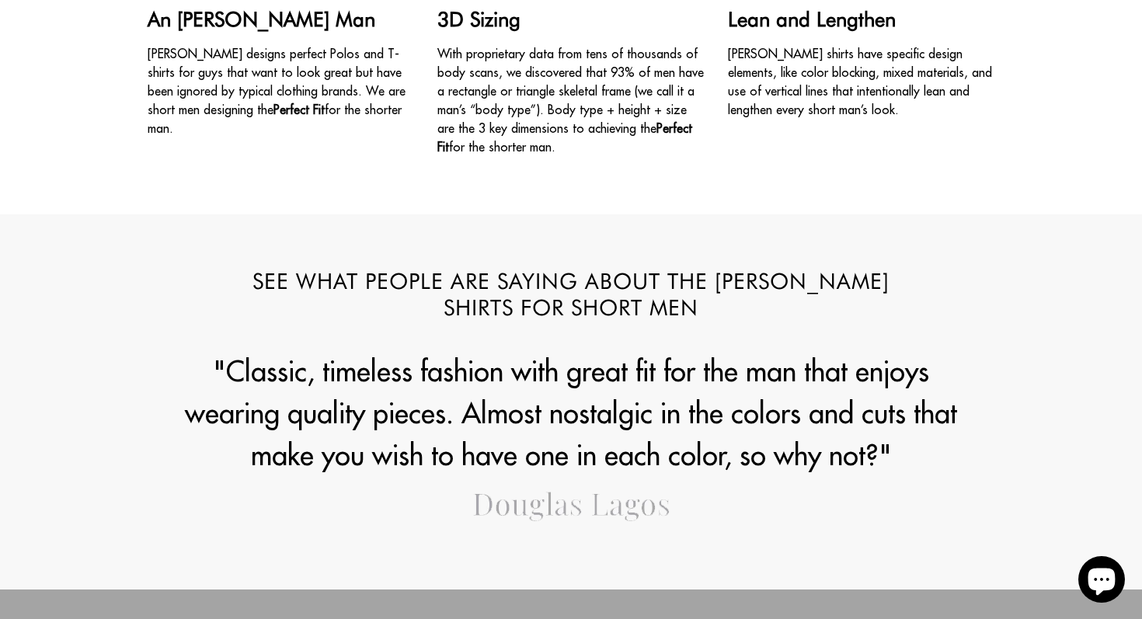
scroll to position [1672, 0]
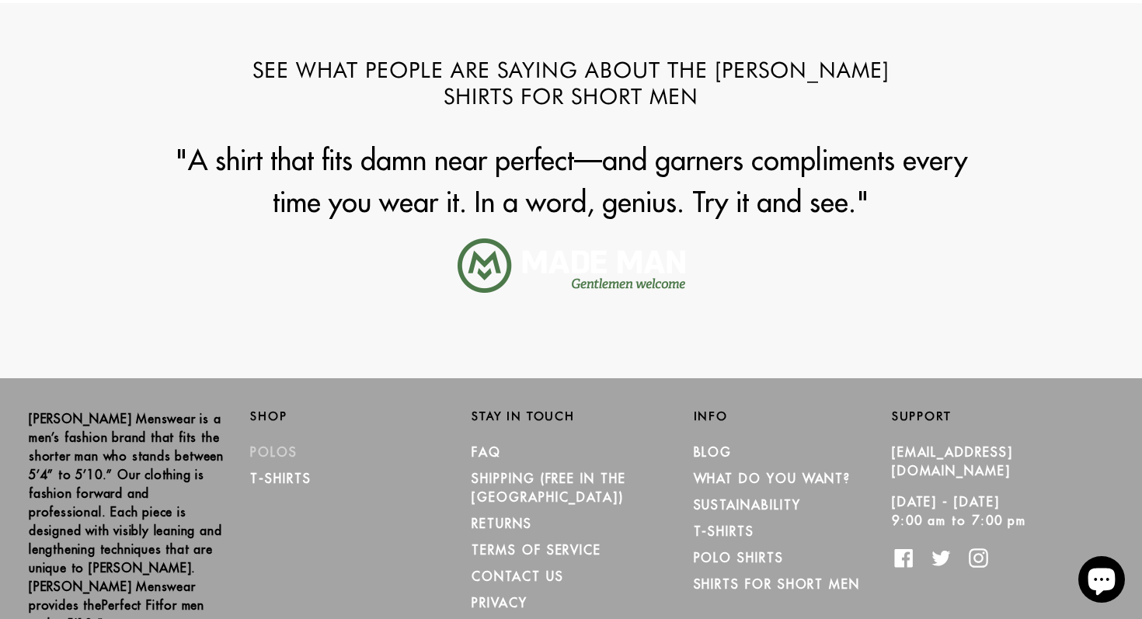
click at [277, 458] on link "Polos" at bounding box center [273, 453] width 47 height 16
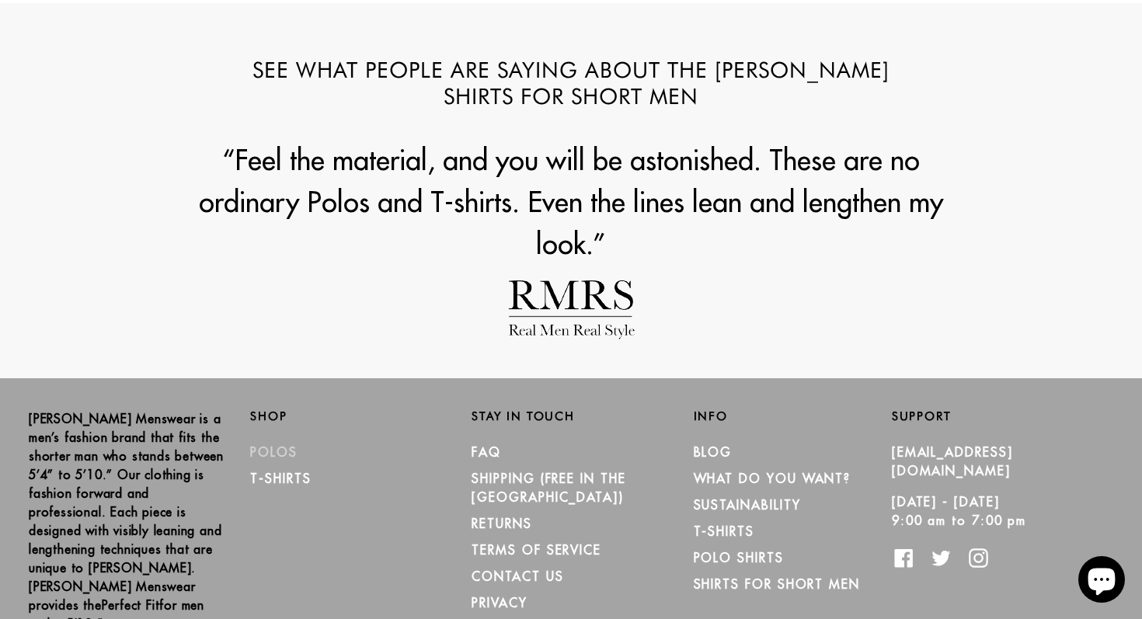
scroll to position [0, 0]
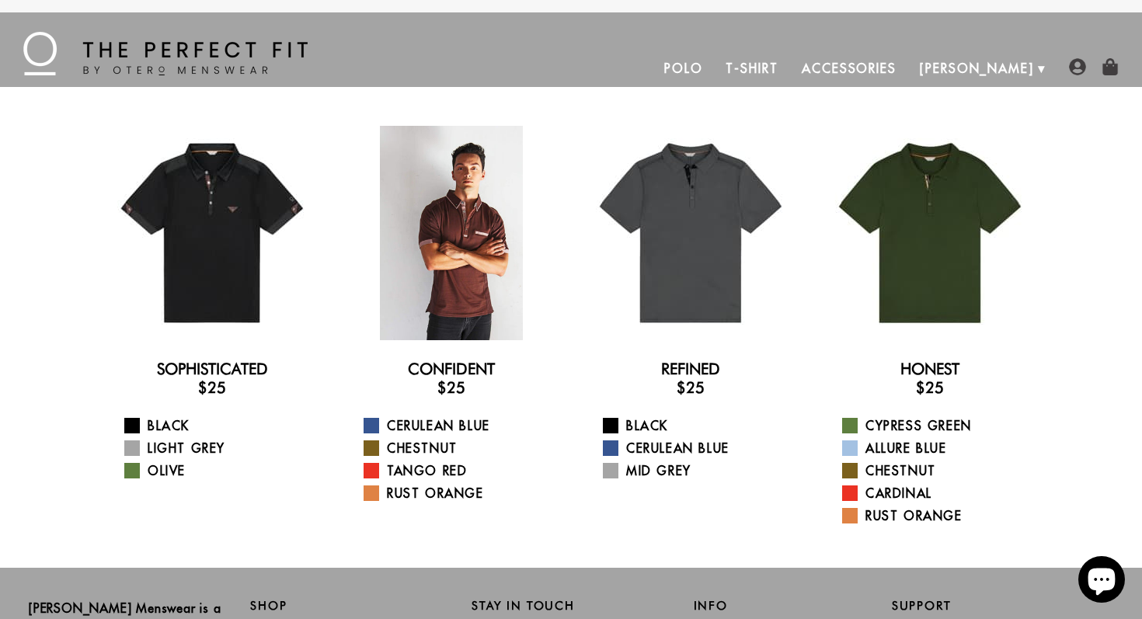
click at [446, 253] on div at bounding box center [451, 233] width 214 height 214
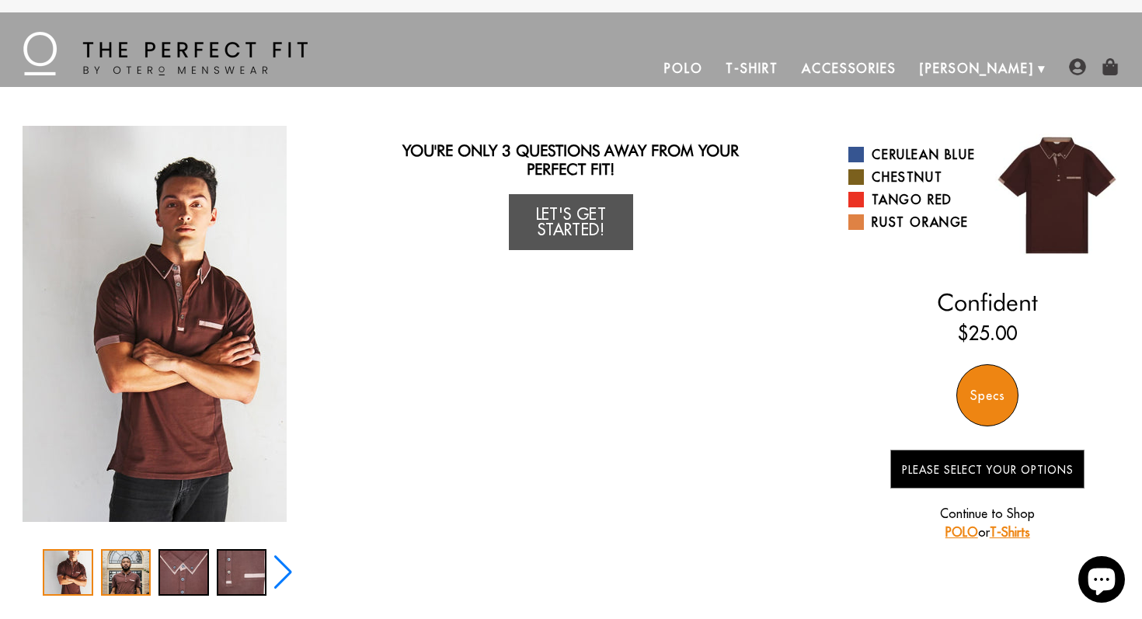
click at [131, 587] on div "2 / 5" at bounding box center [126, 572] width 51 height 47
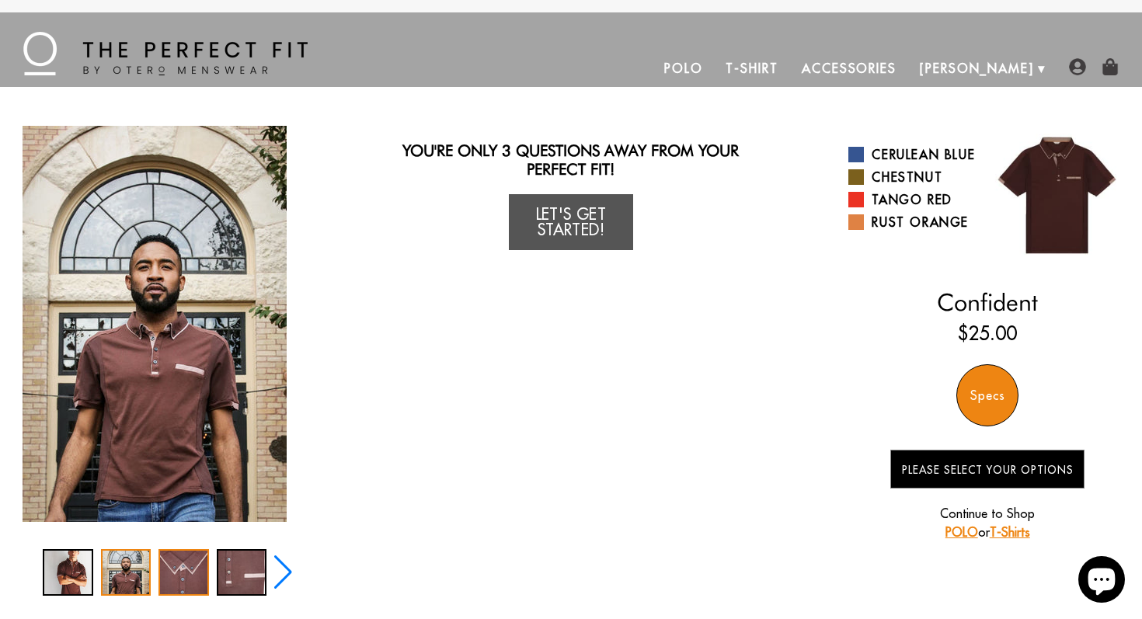
click at [176, 587] on div "3 / 5" at bounding box center [184, 572] width 51 height 47
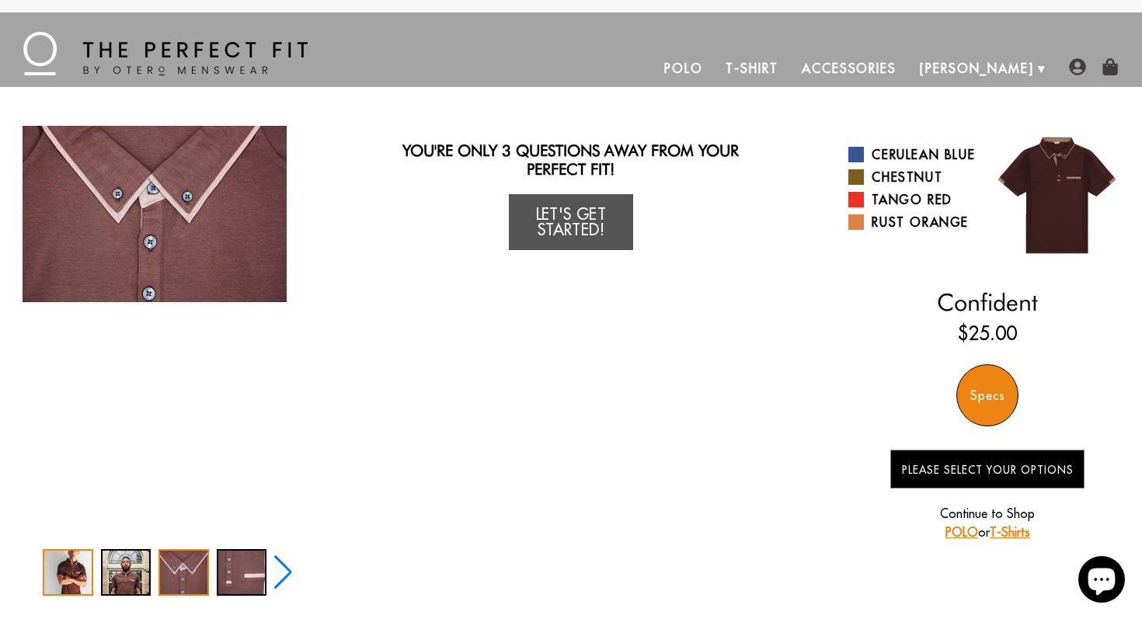
click at [81, 577] on div "1 / 5" at bounding box center [68, 572] width 51 height 47
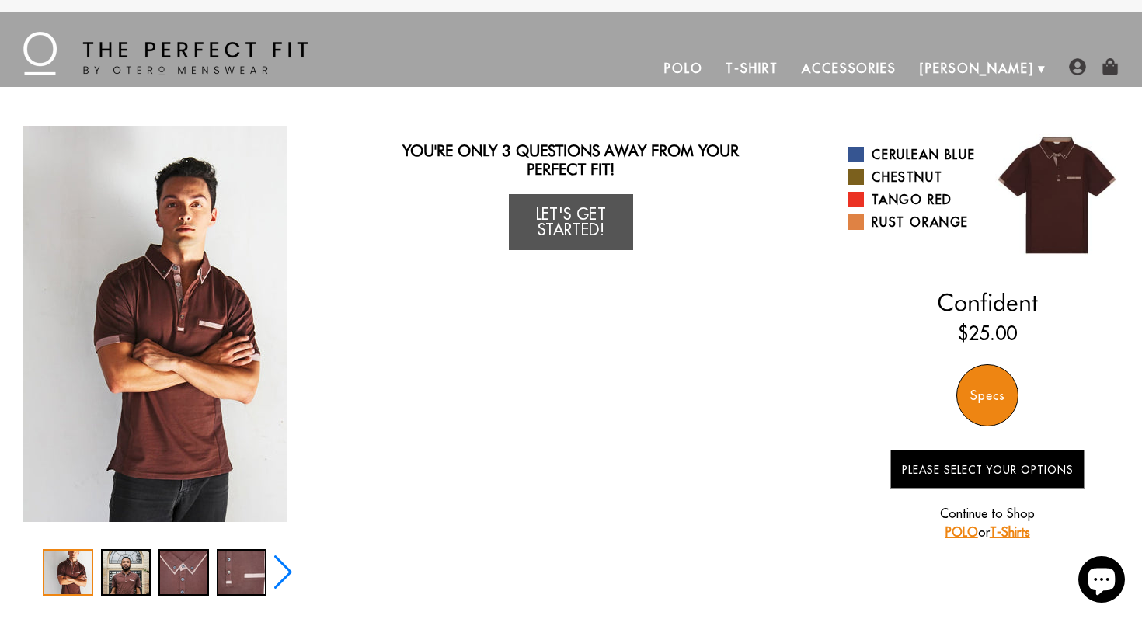
click at [291, 572] on div "Next slide" at bounding box center [283, 573] width 21 height 34
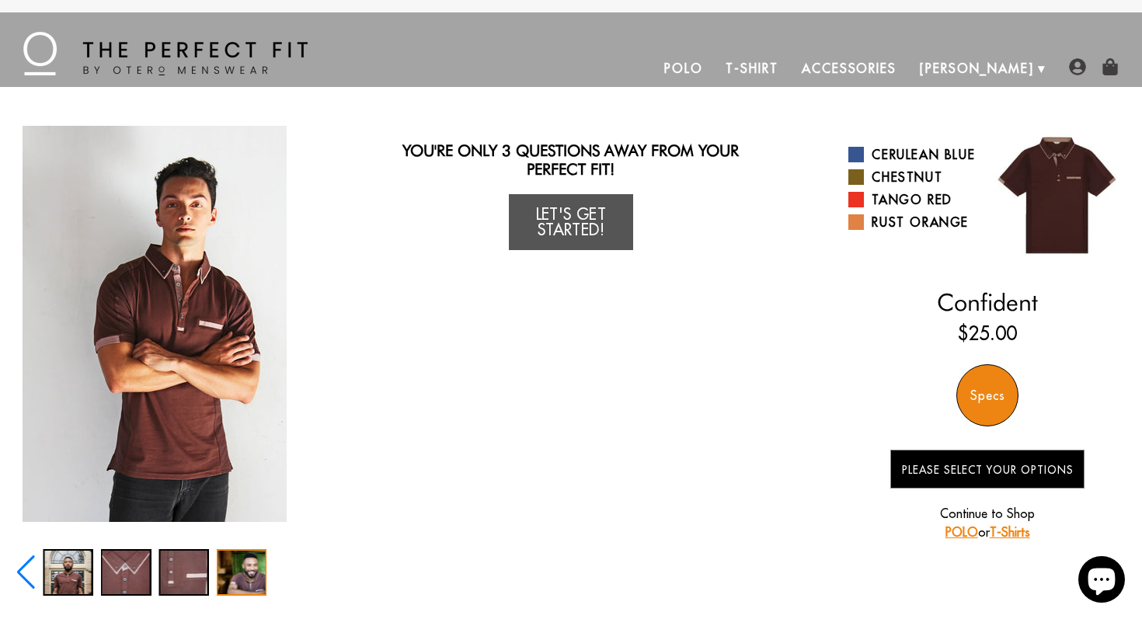
click at [233, 579] on div "5 / 5" at bounding box center [242, 572] width 51 height 47
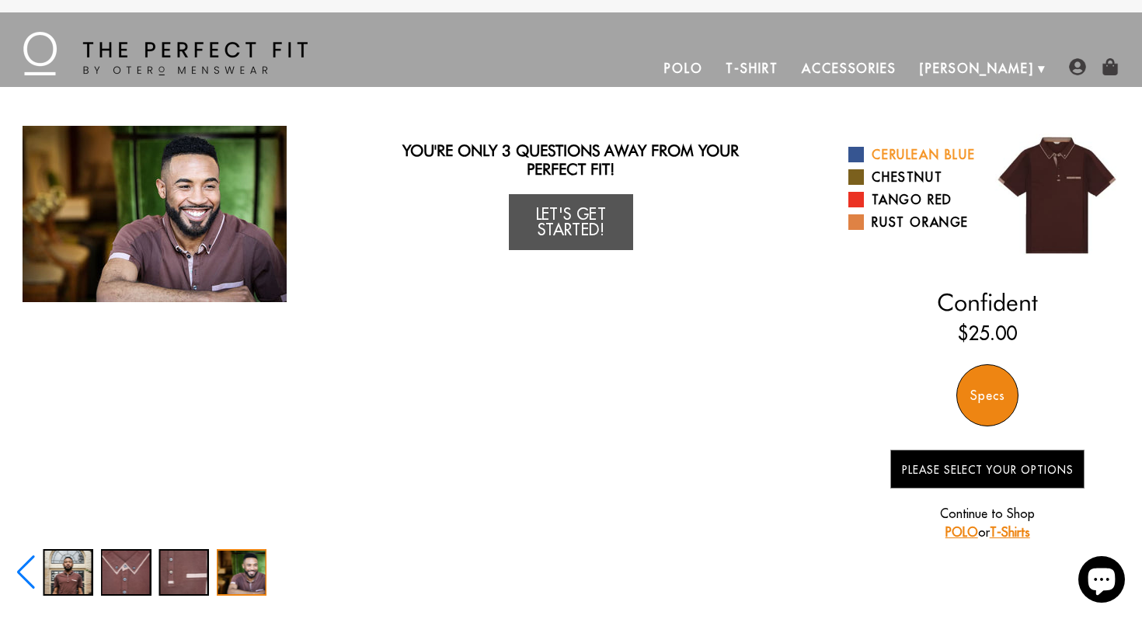
click at [891, 164] on link "Cerulean Blue" at bounding box center [912, 154] width 127 height 19
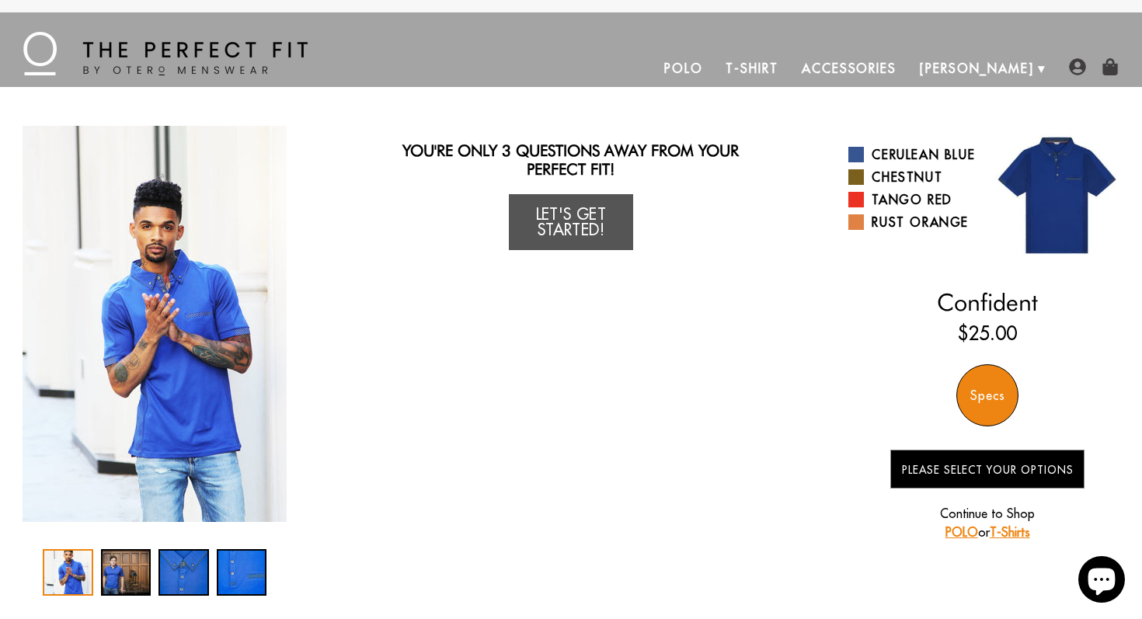
click at [900, 183] on div "Cerulean Blue Chestnut Tango Red Rust Orange" at bounding box center [918, 188] width 139 height 94
click at [900, 187] on link "Chestnut" at bounding box center [912, 177] width 127 height 19
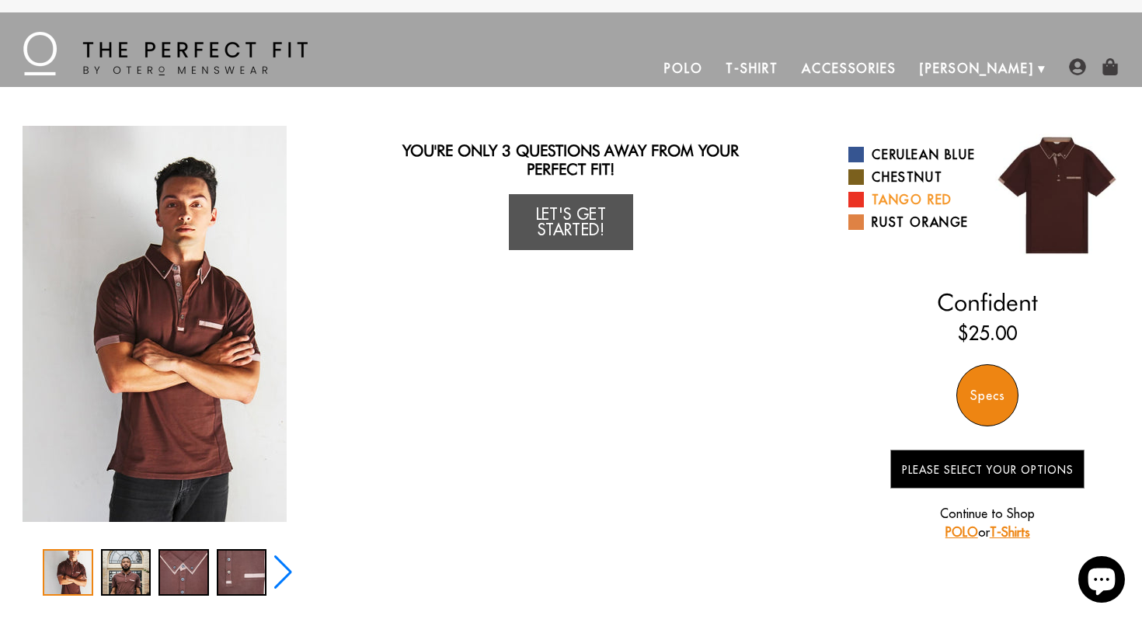
click at [903, 209] on link "Tango Red" at bounding box center [912, 199] width 127 height 19
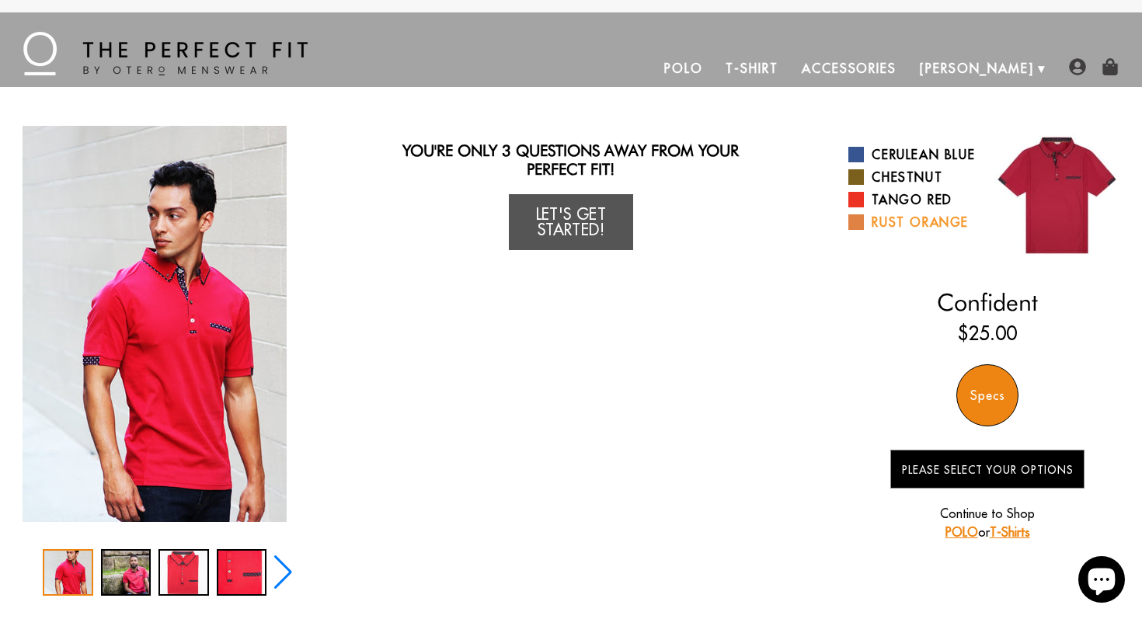
click at [908, 232] on link "Rust Orange" at bounding box center [912, 222] width 127 height 19
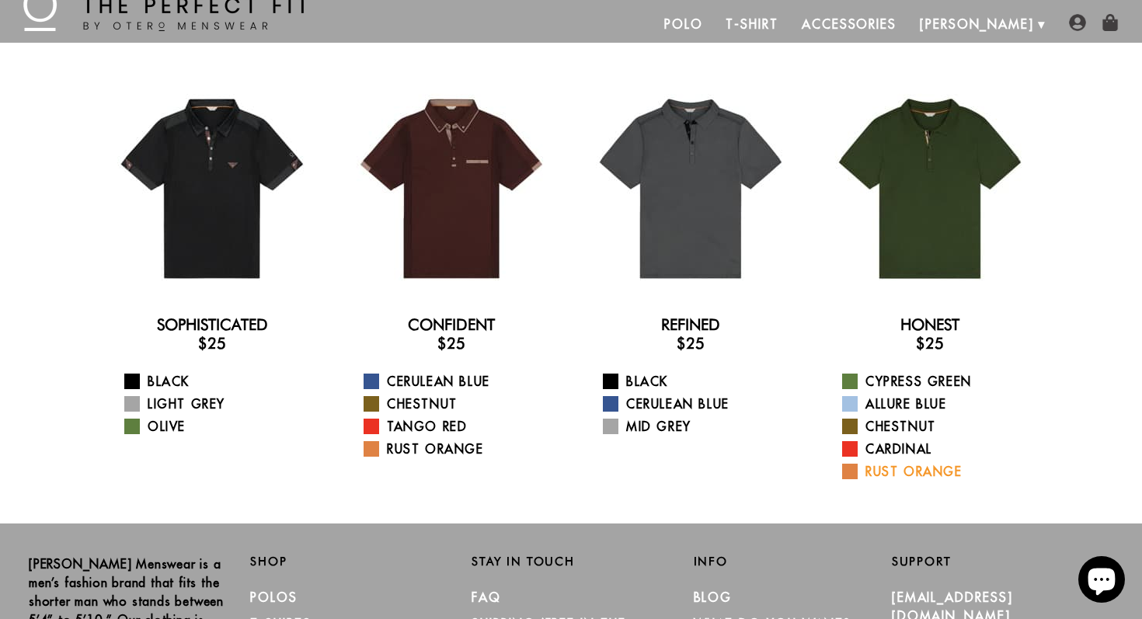
scroll to position [43, 0]
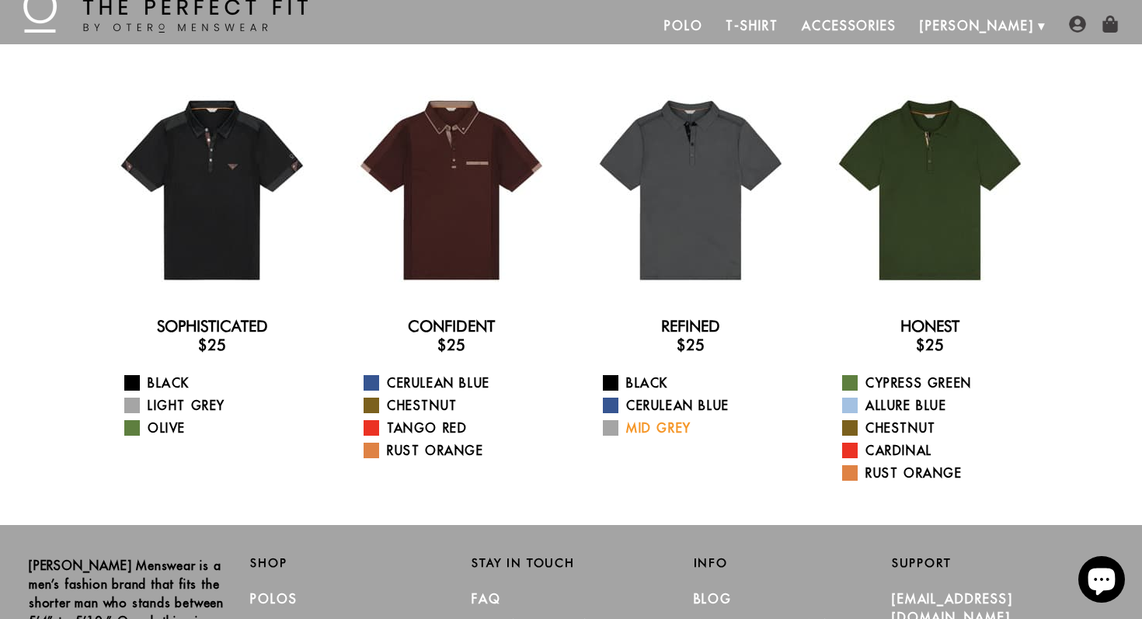
click at [668, 424] on link "Mid Grey" at bounding box center [700, 428] width 195 height 19
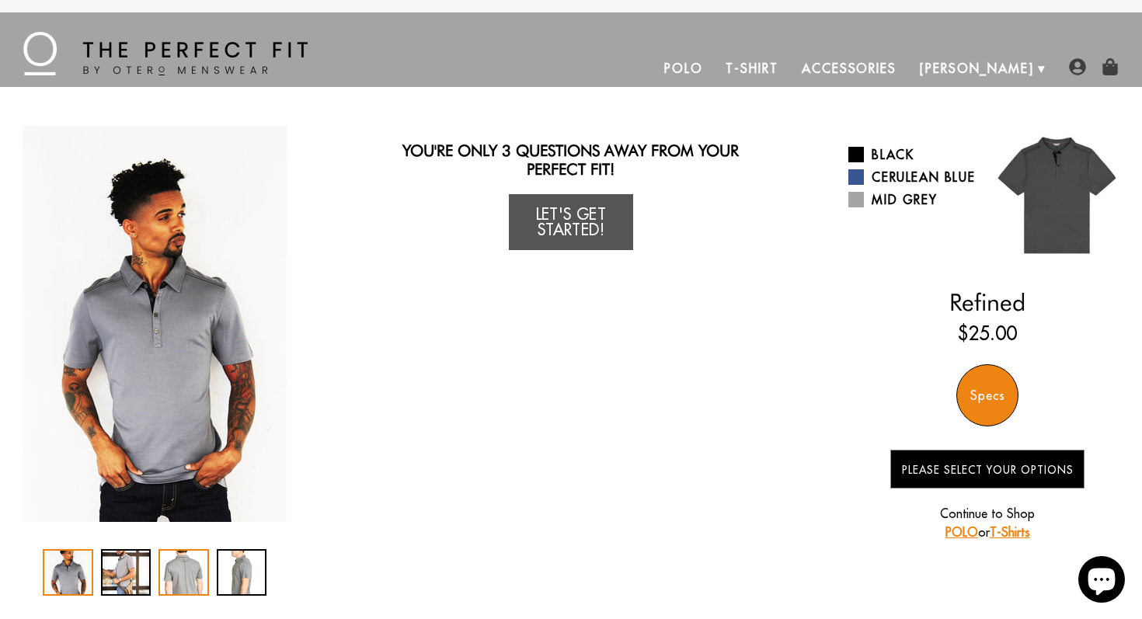
click at [182, 567] on div "3 / 4" at bounding box center [184, 572] width 51 height 47
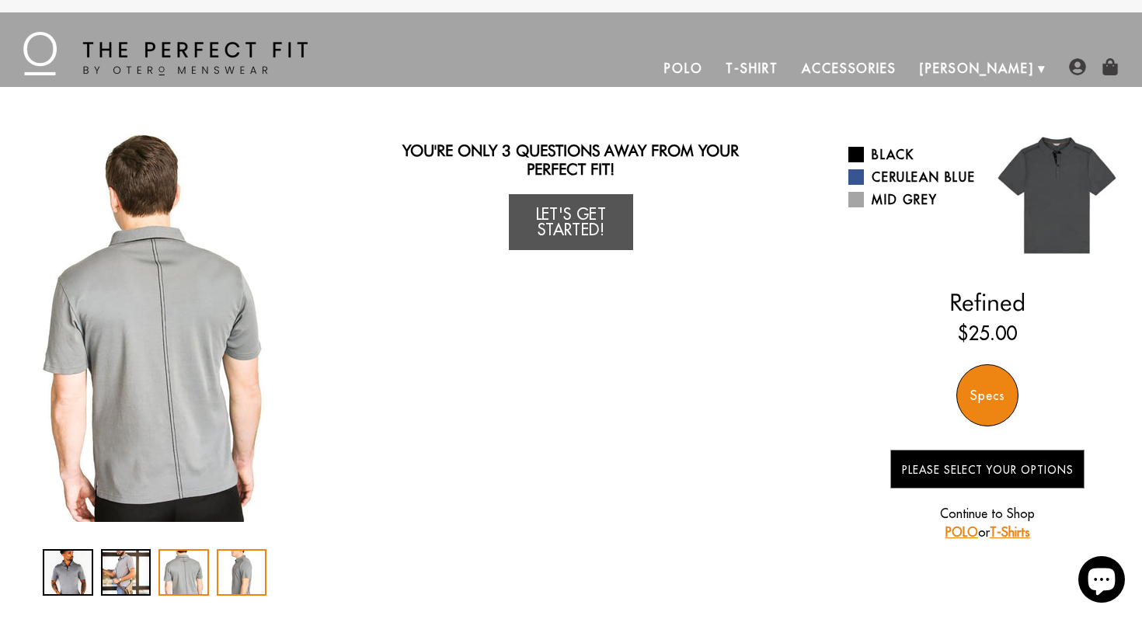
click at [242, 578] on div "4 / 4" at bounding box center [242, 572] width 51 height 47
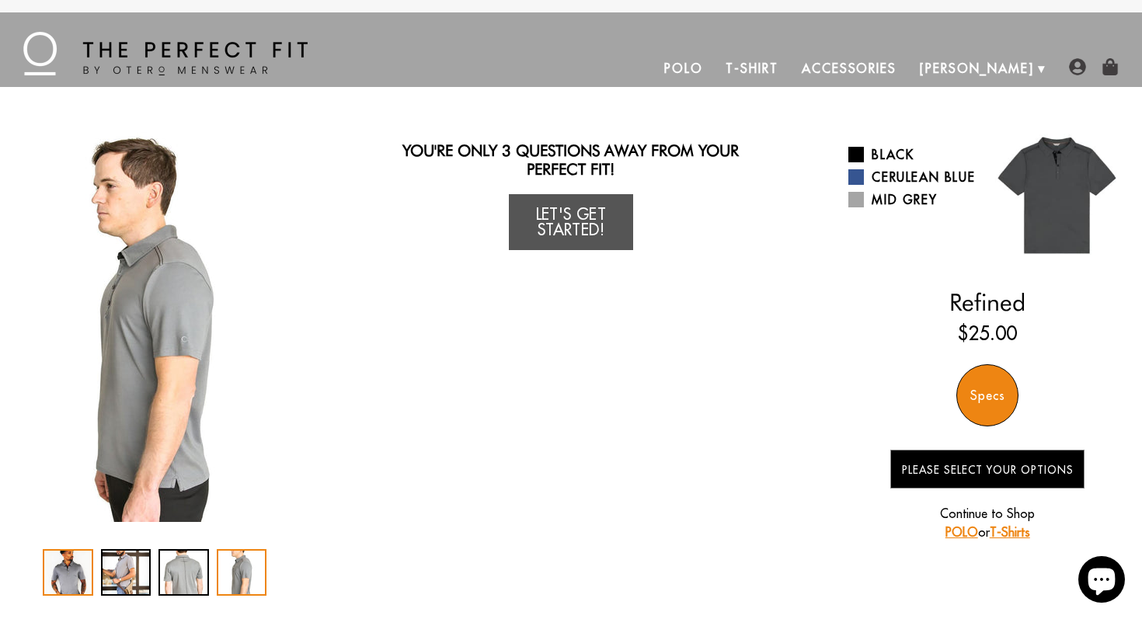
click at [70, 560] on div "1 / 4" at bounding box center [68, 572] width 51 height 47
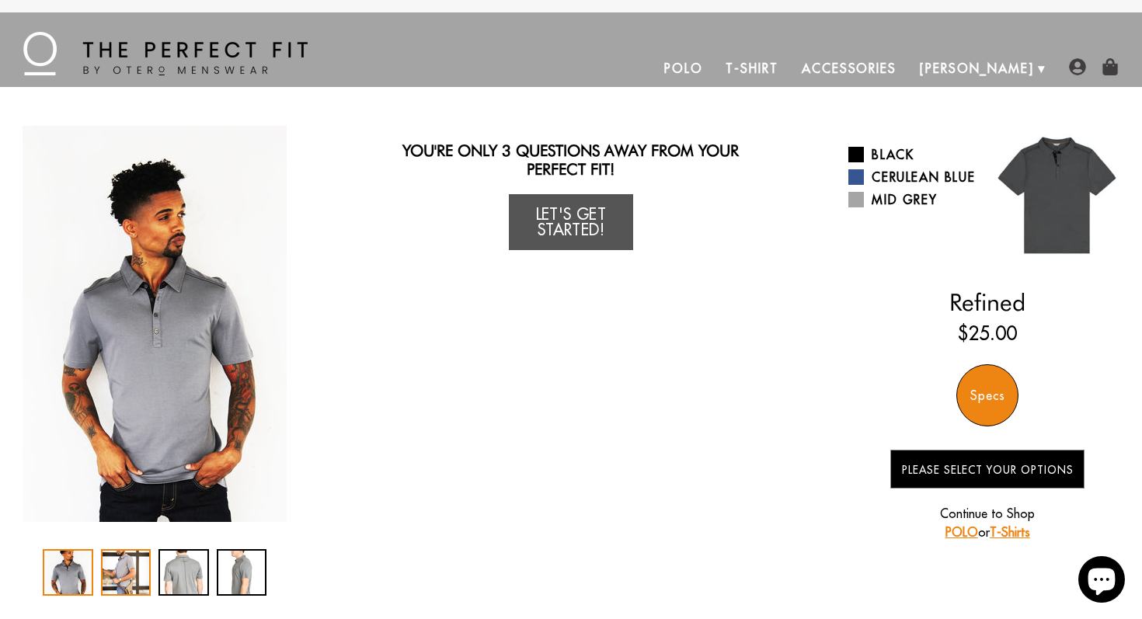
click at [142, 580] on div "2 / 4" at bounding box center [126, 572] width 51 height 47
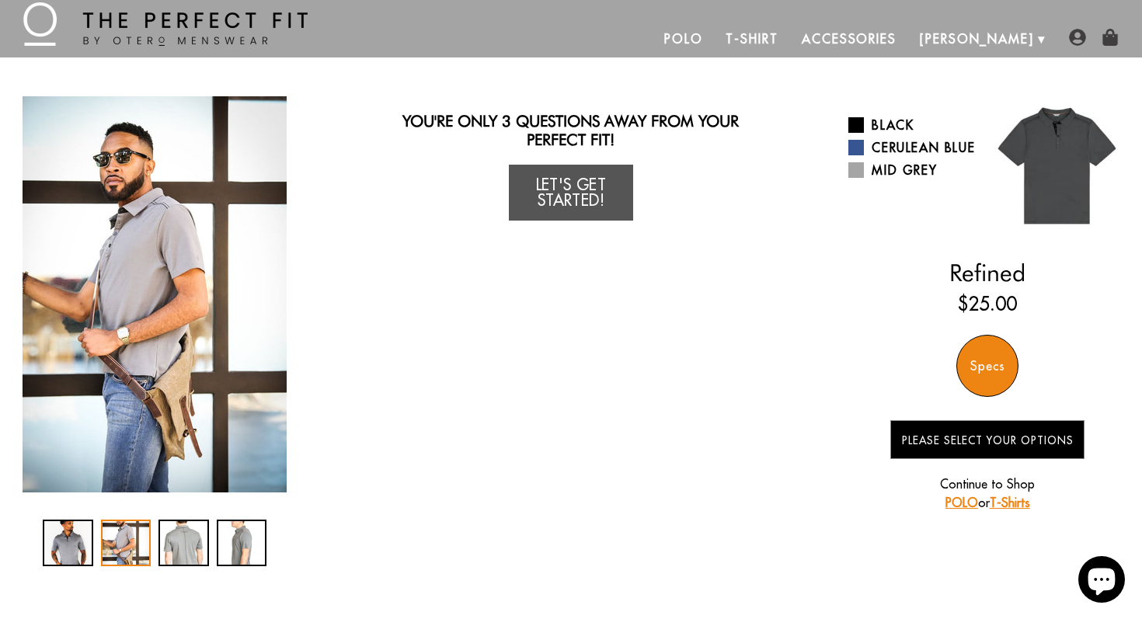
scroll to position [31, 0]
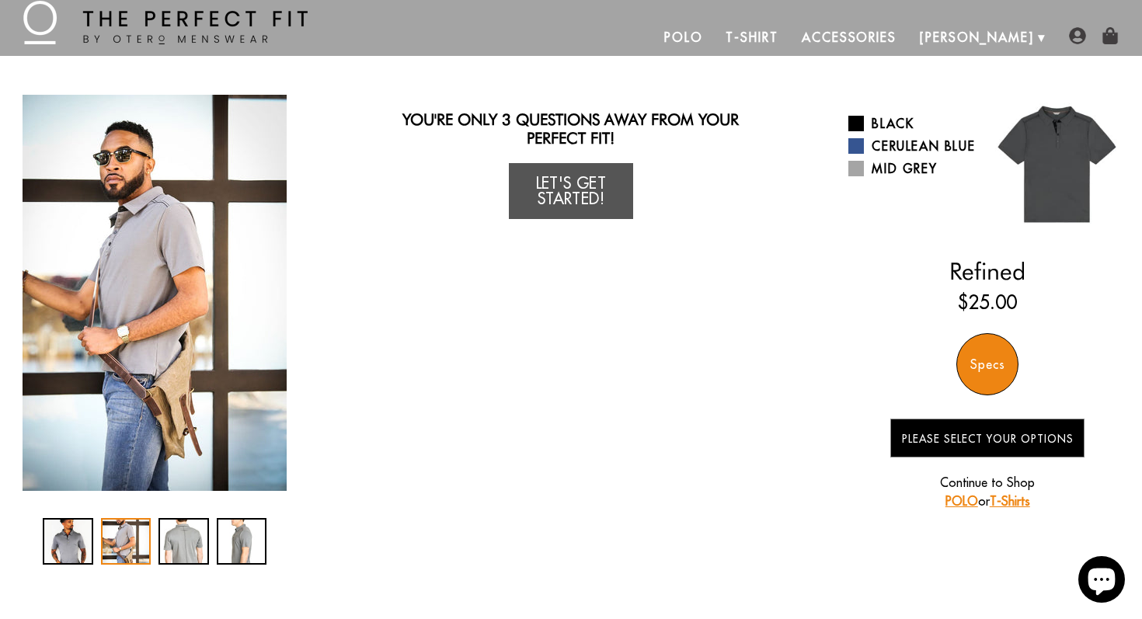
click at [991, 357] on div "Specs" at bounding box center [988, 364] width 62 height 62
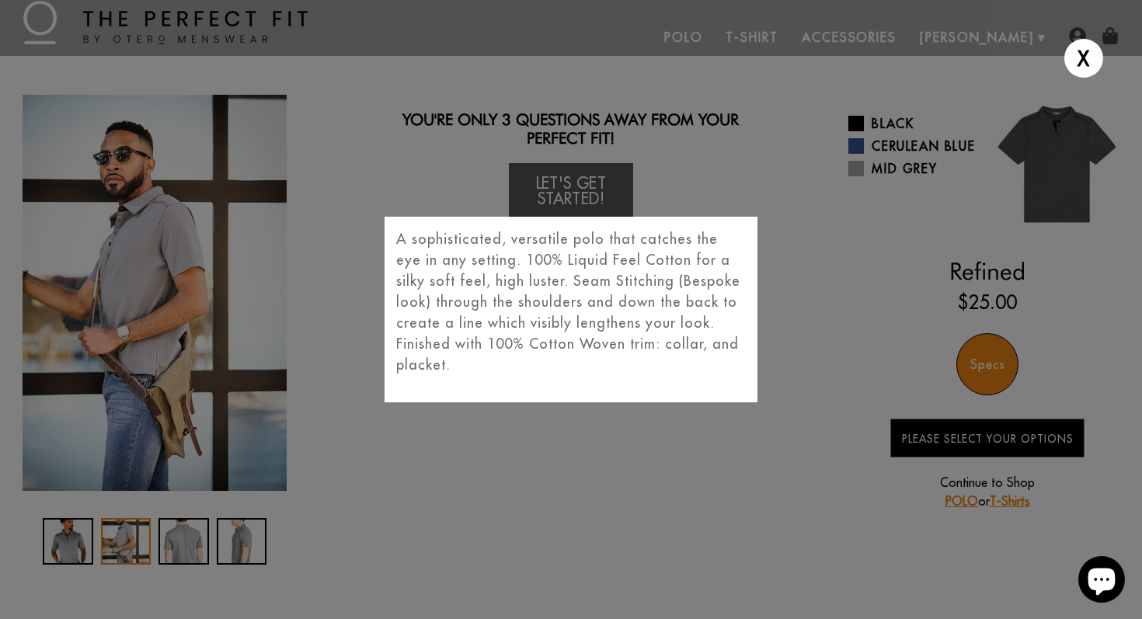
click at [731, 490] on div "X A sophisticated, versatile polo that catches the eye in any setting. 100% Liq…" at bounding box center [571, 309] width 1142 height 619
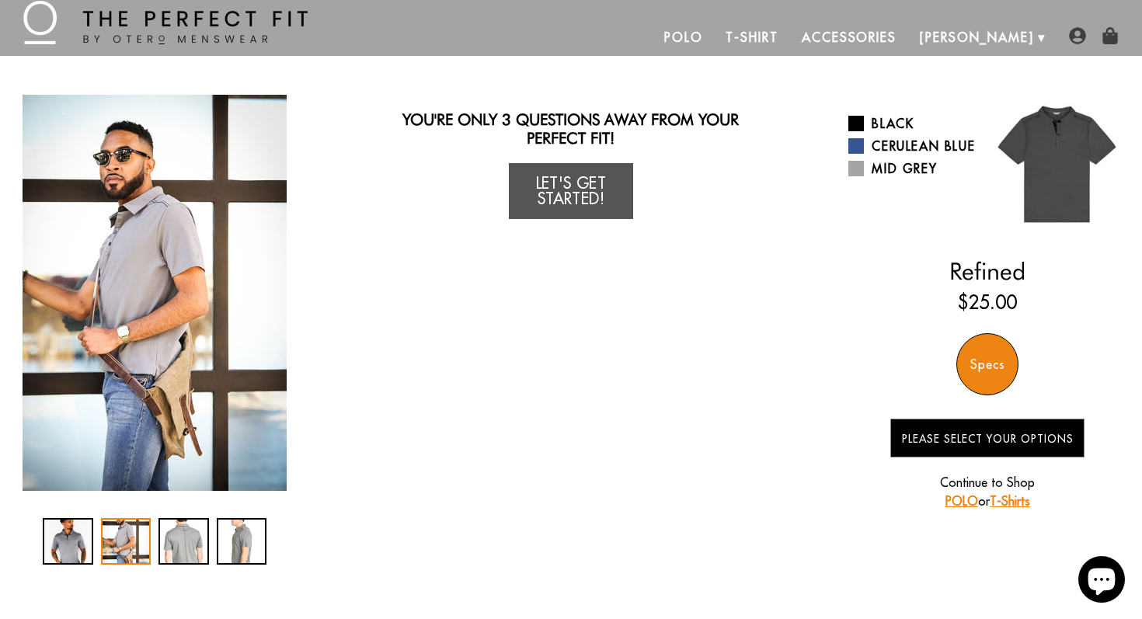
click at [957, 500] on link "POLO" at bounding box center [962, 501] width 33 height 16
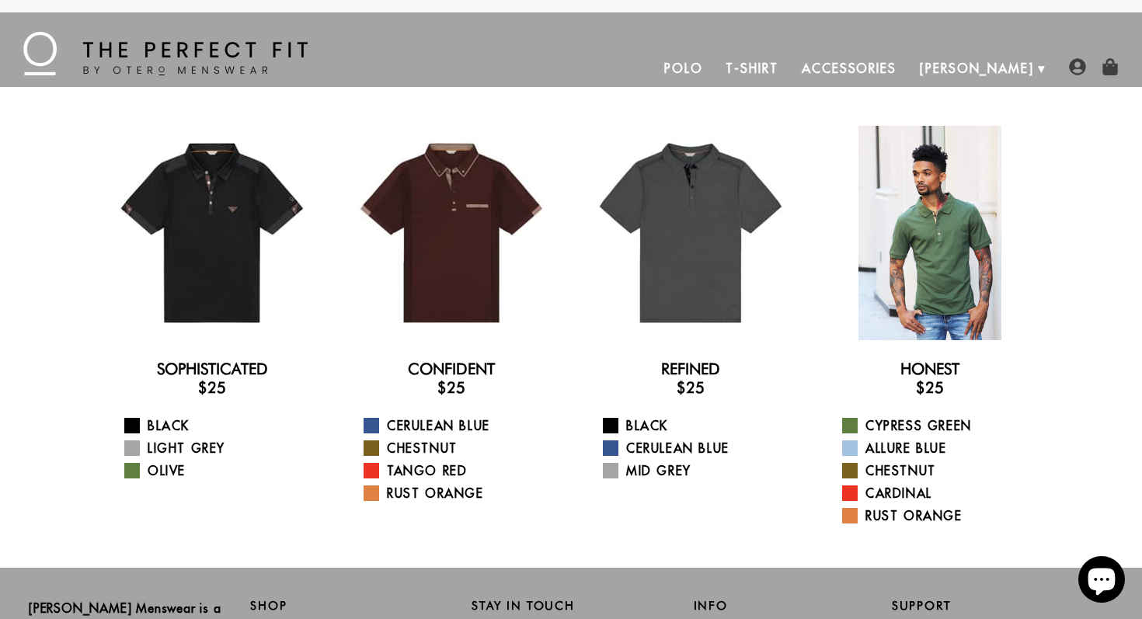
click at [900, 241] on div at bounding box center [930, 233] width 214 height 214
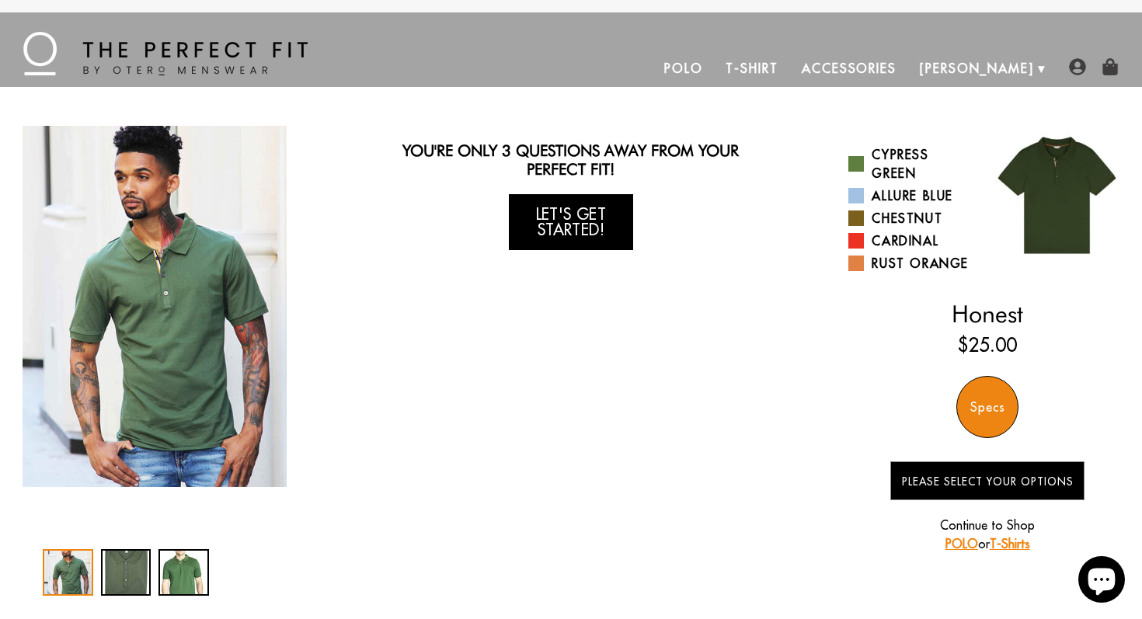
click at [582, 230] on link "Let's Get Started!" at bounding box center [571, 222] width 124 height 56
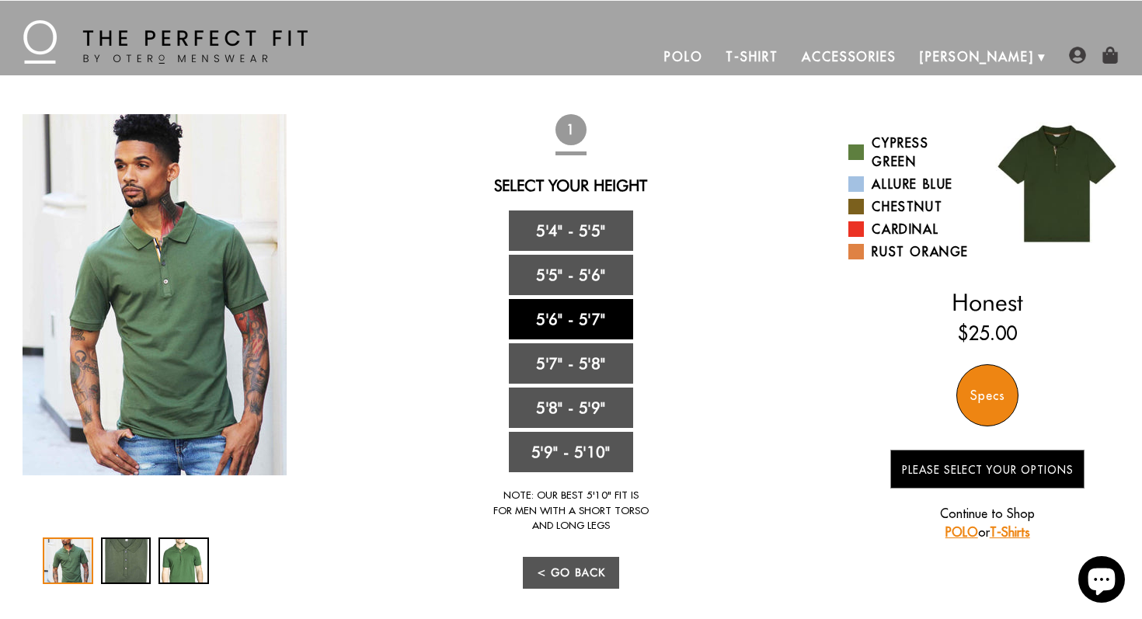
scroll to position [16, 0]
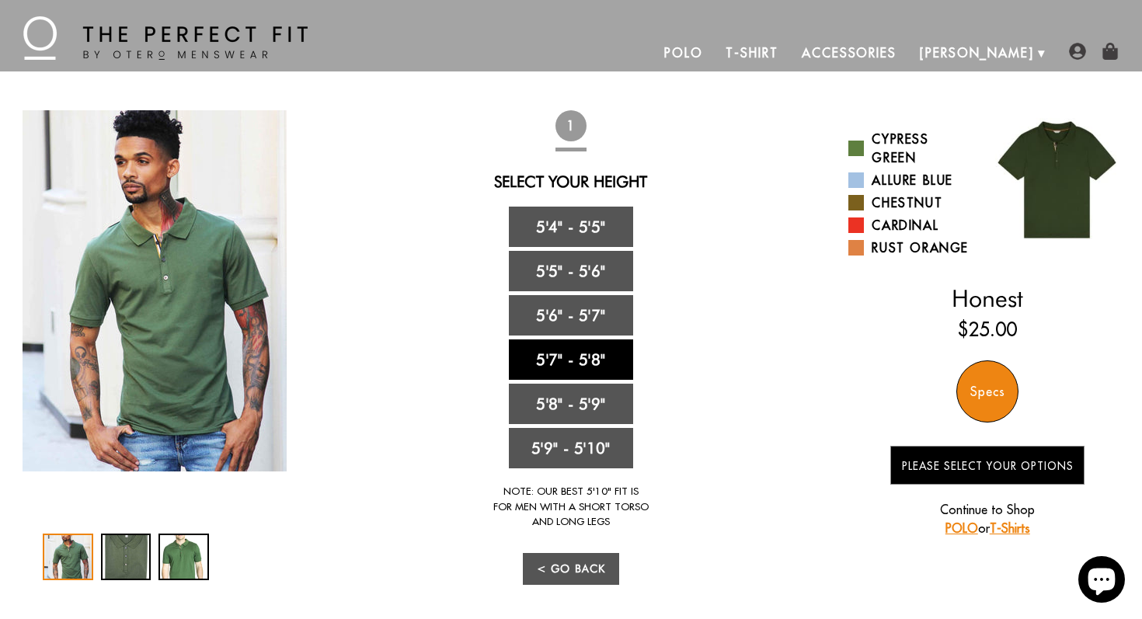
click at [584, 357] on link "5'7" - 5'8"" at bounding box center [571, 360] width 124 height 40
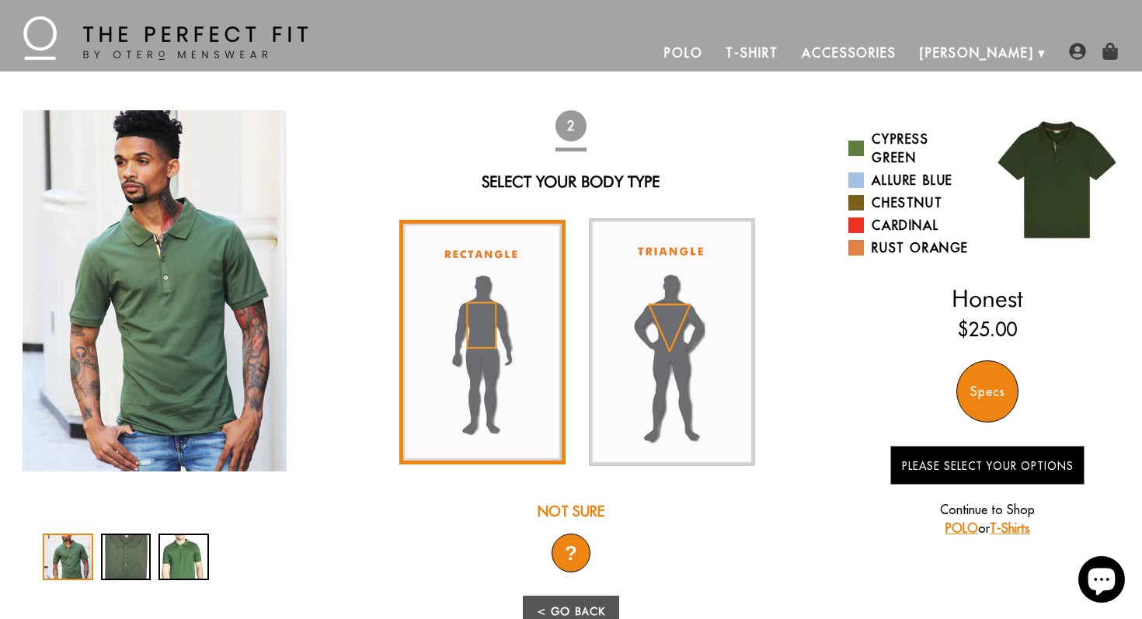
click at [493, 334] on img at bounding box center [482, 343] width 166 height 246
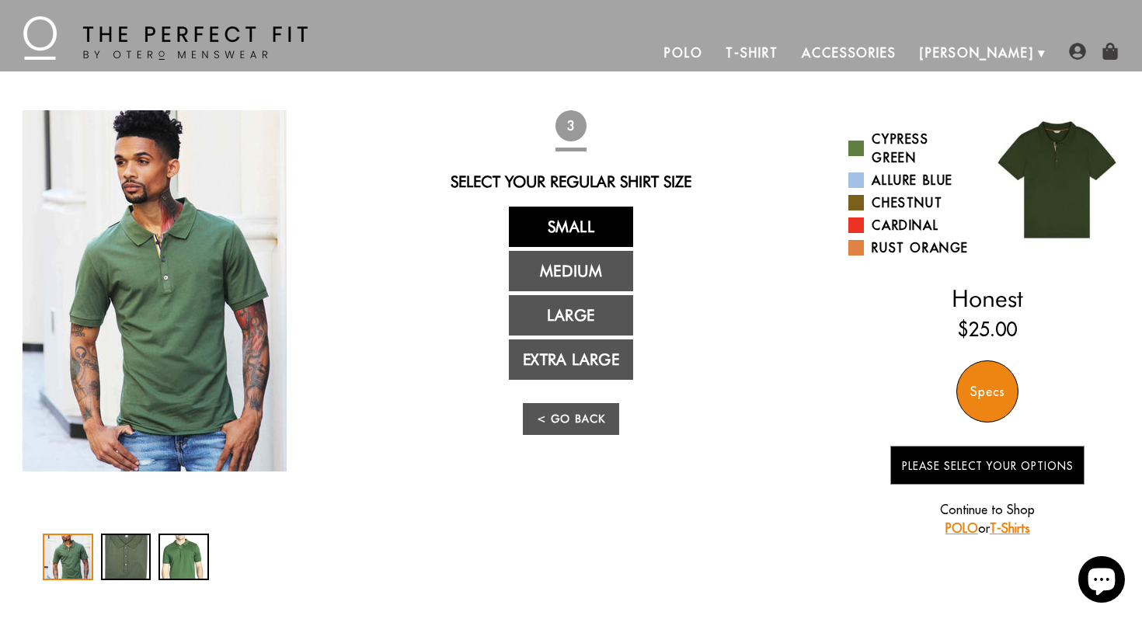
click at [593, 223] on link "Small" at bounding box center [571, 227] width 124 height 40
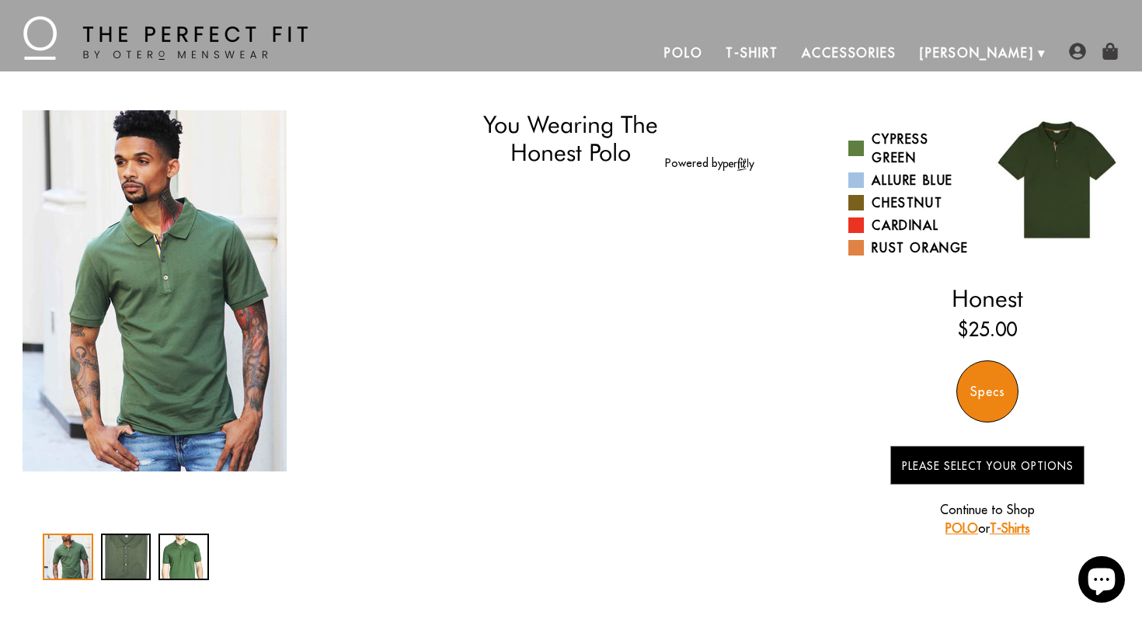
select select "57-58"
